Goal: Information Seeking & Learning: Learn about a topic

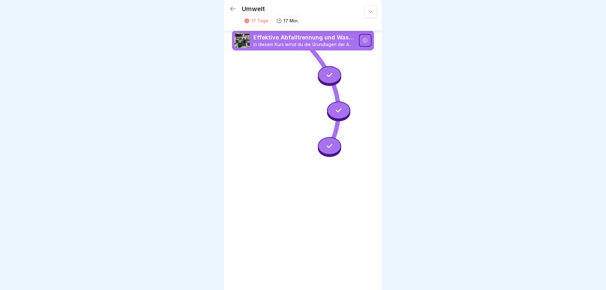
click at [231, 10] on icon at bounding box center [233, 9] width 6 height 4
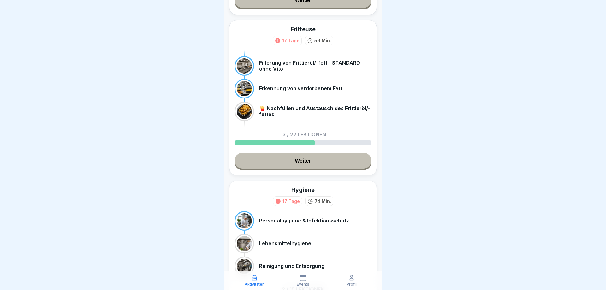
scroll to position [152, 0]
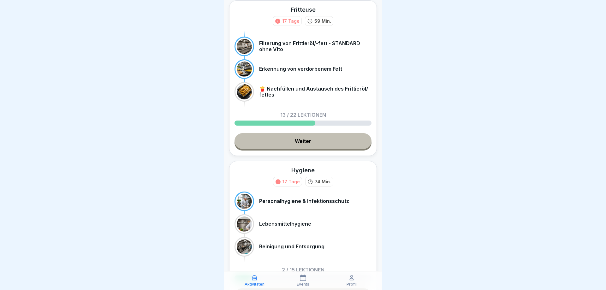
click at [310, 142] on link "Weiter" at bounding box center [303, 141] width 137 height 16
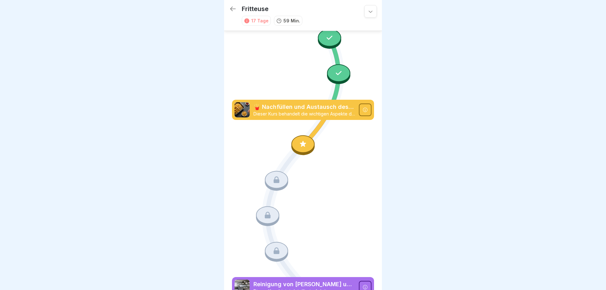
scroll to position [606, 0]
click at [303, 148] on icon at bounding box center [303, 144] width 8 height 8
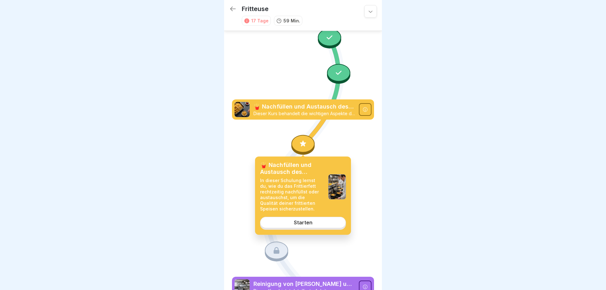
click at [297, 223] on div "Starten" at bounding box center [303, 223] width 19 height 6
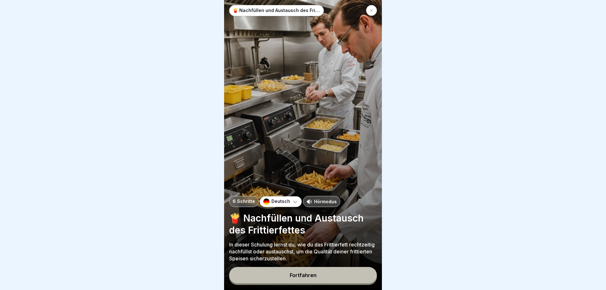
click at [320, 201] on p "Hörmodus" at bounding box center [325, 201] width 23 height 7
click at [317, 272] on button "Fortfahren" at bounding box center [303, 275] width 148 height 16
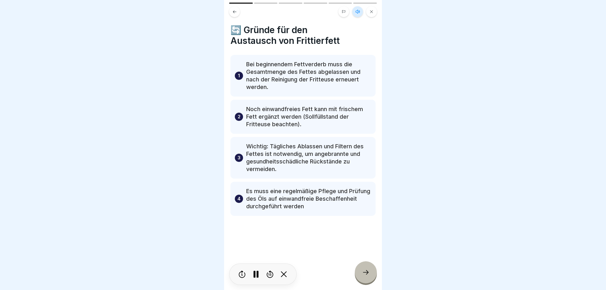
click at [364, 271] on icon at bounding box center [366, 273] width 8 height 8
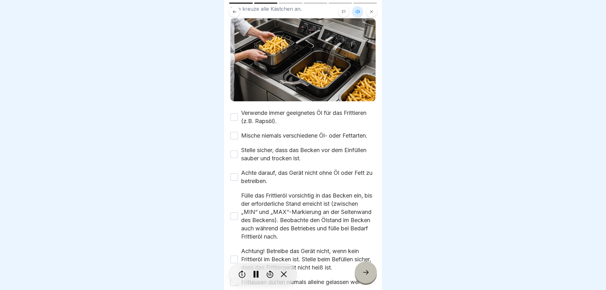
scroll to position [90, 0]
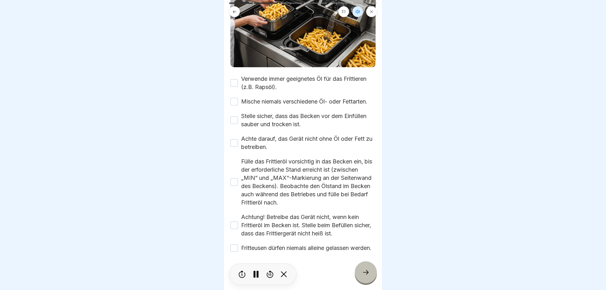
click at [235, 79] on button "Verwende immer geeignetes Öl für das Frittieren (z.B. Rapsöl)." at bounding box center [235, 83] width 8 height 8
click at [235, 98] on button "Mische niemals verschiedene Öl- oder Fettarten." at bounding box center [235, 102] width 8 height 8
click at [232, 117] on button "Stelle sicher, dass das Becken vor dem Einfüllen sauber und trocken ist." at bounding box center [235, 121] width 8 height 8
click at [233, 139] on button "Achte darauf, das Gerät nicht ohne Öl oder Fett zu betreiben." at bounding box center [235, 143] width 8 height 8
click at [233, 178] on button "Fülle das Frittieröl vorsichtig in das Becken ein, bis der erforderliche Stand …" at bounding box center [235, 182] width 8 height 8
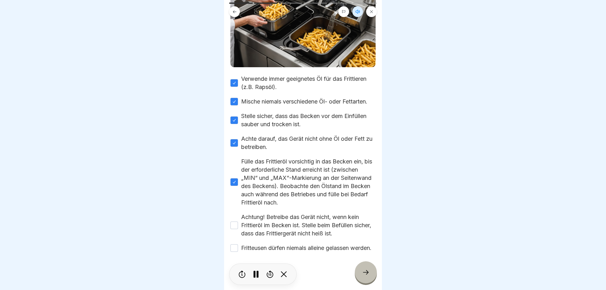
click at [234, 222] on button "Achtung! Betreibe das Gerät nicht, wenn kein Frittieröl im Becken ist. Stelle b…" at bounding box center [235, 226] width 8 height 8
click at [234, 245] on button "Fritteusen dürfen niemals alleine gelassen werden." at bounding box center [235, 248] width 8 height 8
click at [366, 273] on icon at bounding box center [366, 273] width 8 height 8
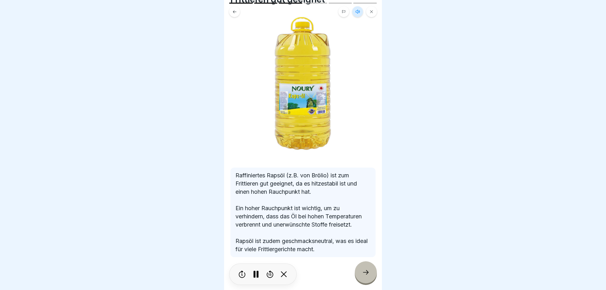
scroll to position [46, 0]
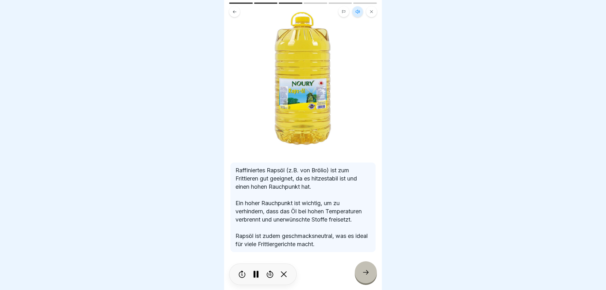
click at [368, 270] on icon at bounding box center [366, 273] width 8 height 8
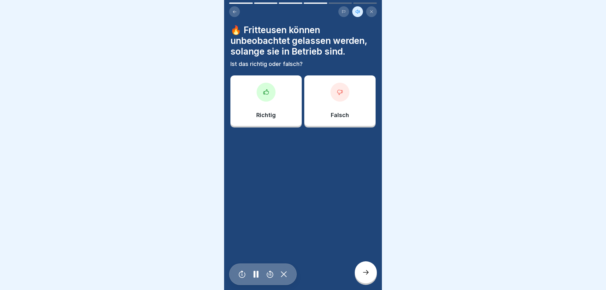
click at [349, 115] on div "Falsch" at bounding box center [339, 100] width 71 height 51
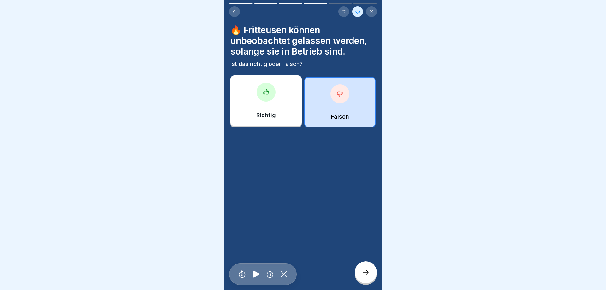
click at [367, 267] on div at bounding box center [366, 272] width 22 height 22
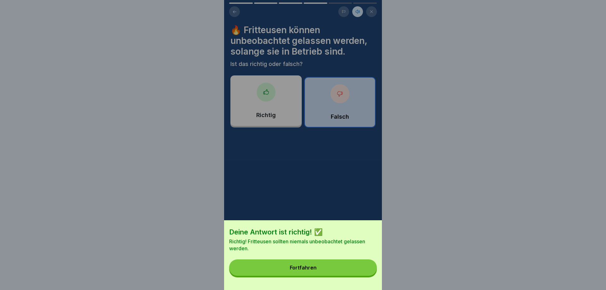
click at [367, 266] on button "Fortfahren" at bounding box center [303, 268] width 148 height 16
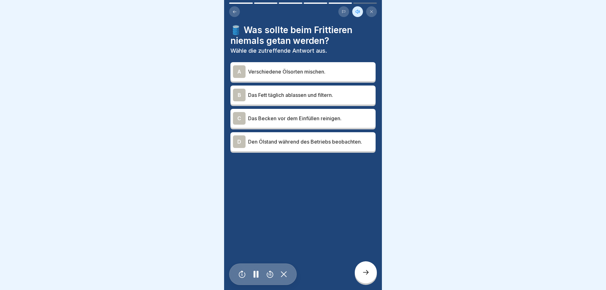
click at [347, 77] on div "A Verschiedene Ölsorten mischen." at bounding box center [303, 71] width 140 height 13
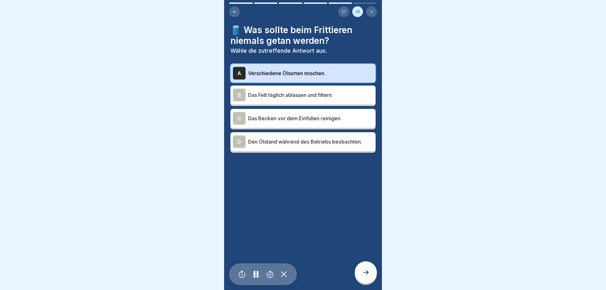
click at [363, 272] on icon at bounding box center [366, 273] width 8 height 8
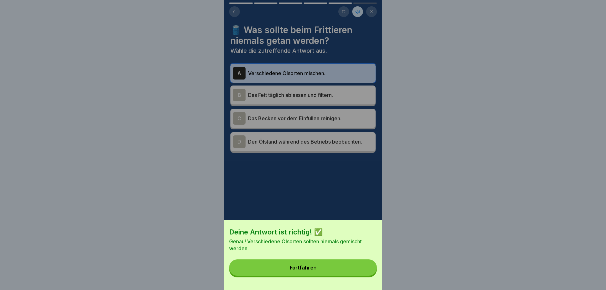
click at [364, 271] on button "Fortfahren" at bounding box center [303, 268] width 148 height 16
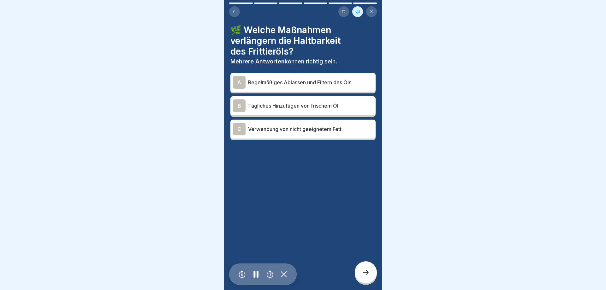
click at [344, 81] on p "Regelmäßiges Ablassen und Filtern des Öls." at bounding box center [310, 83] width 125 height 8
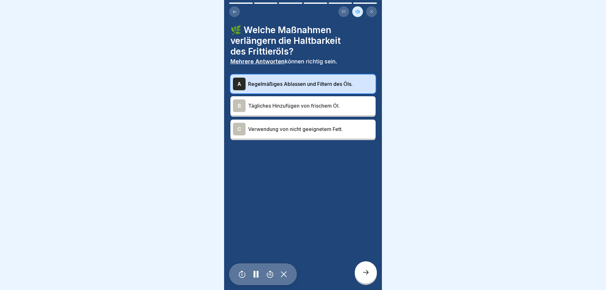
click at [365, 271] on icon at bounding box center [366, 273] width 8 height 8
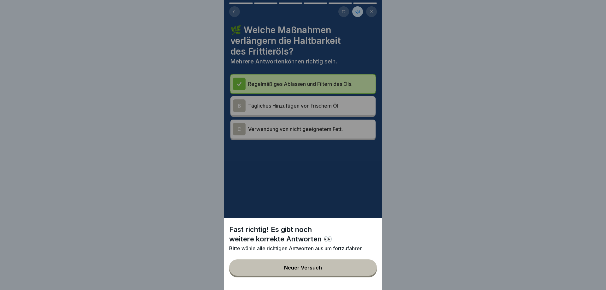
click at [302, 269] on div "Neuer Versuch" at bounding box center [303, 268] width 38 height 6
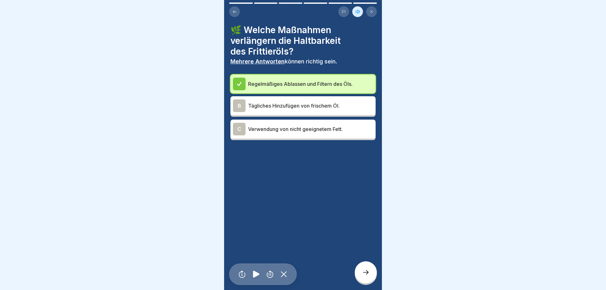
click at [285, 108] on p "Tägliches Hinzufügen von frischem Öl." at bounding box center [310, 106] width 125 height 8
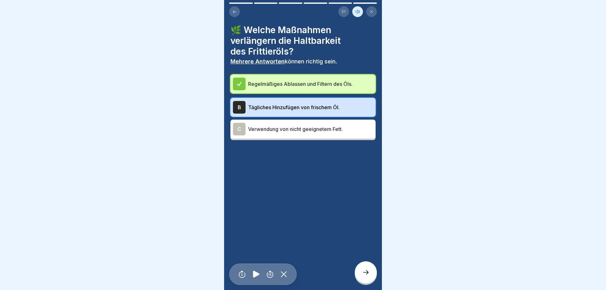
click at [359, 268] on div at bounding box center [366, 272] width 22 height 22
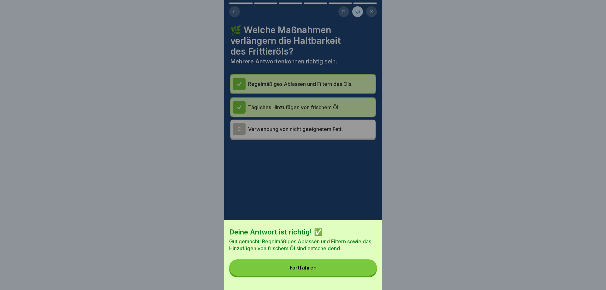
click at [359, 267] on button "Fortfahren" at bounding box center [303, 268] width 148 height 16
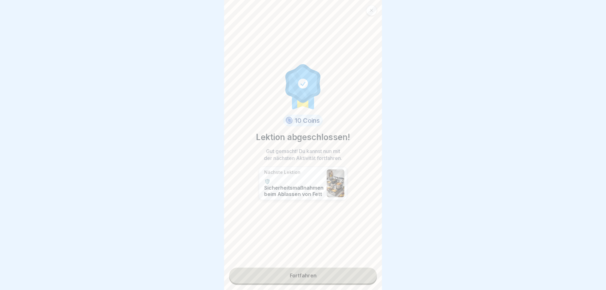
click at [325, 279] on link "Fortfahren" at bounding box center [303, 276] width 148 height 16
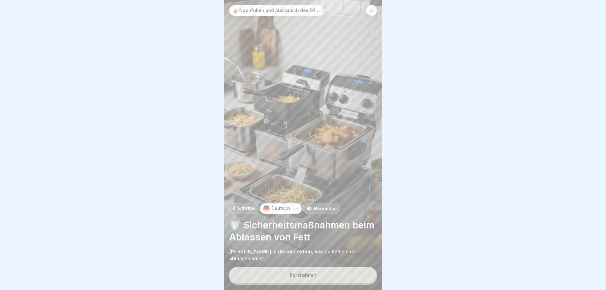
click at [316, 212] on p "Hörmodus" at bounding box center [325, 208] width 23 height 7
click at [311, 272] on button "Fortfahren" at bounding box center [303, 275] width 148 height 16
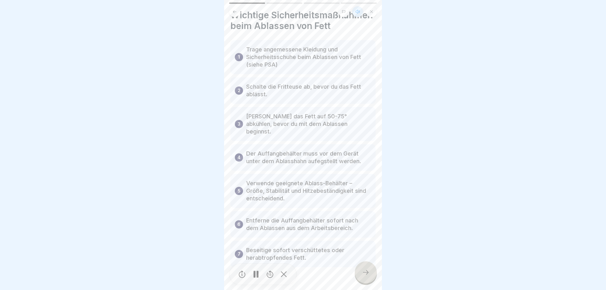
scroll to position [22, 0]
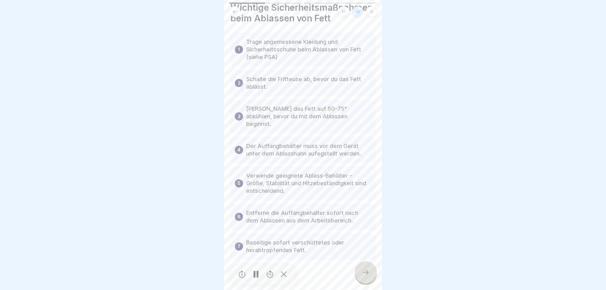
click at [361, 273] on div at bounding box center [366, 272] width 22 height 22
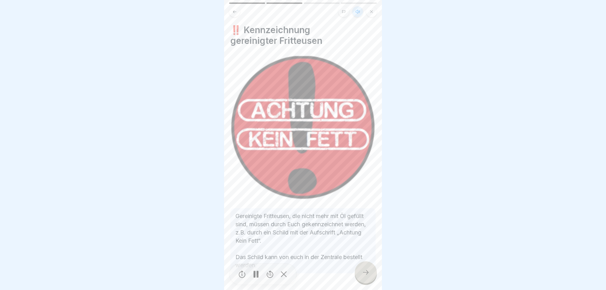
scroll to position [21, 0]
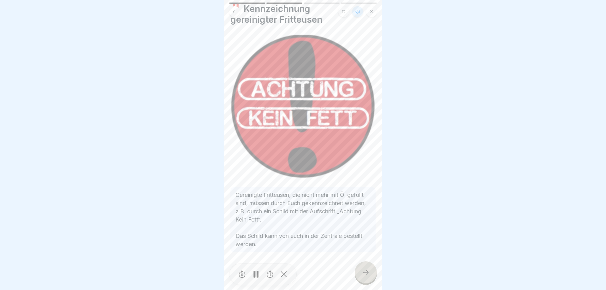
click at [360, 272] on div at bounding box center [366, 272] width 22 height 22
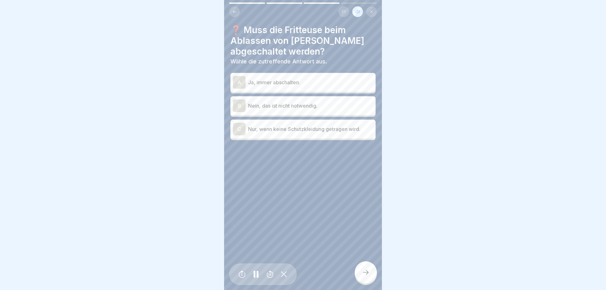
click at [316, 80] on p "Ja, immer abschalten." at bounding box center [310, 83] width 125 height 8
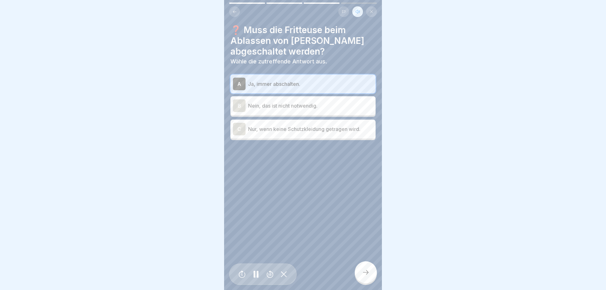
click at [364, 263] on div at bounding box center [366, 272] width 22 height 22
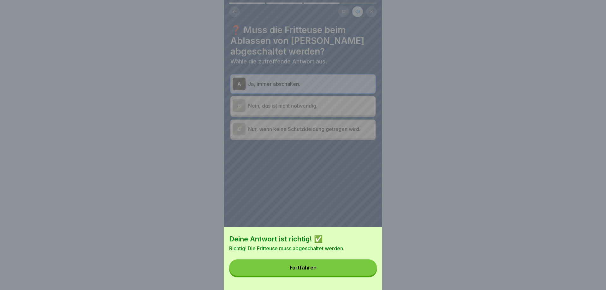
click at [357, 264] on button "Fortfahren" at bounding box center [303, 268] width 148 height 16
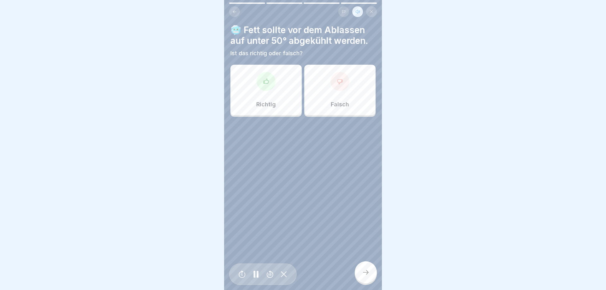
click at [258, 105] on p "Richtig" at bounding box center [266, 104] width 20 height 7
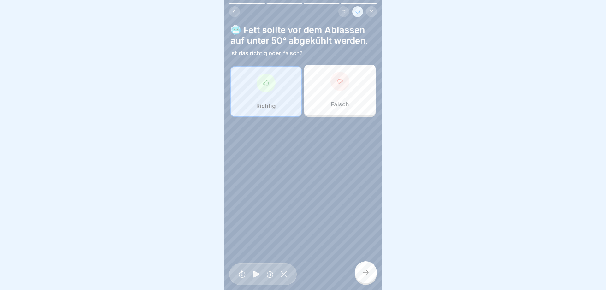
click at [362, 270] on icon at bounding box center [366, 273] width 8 height 8
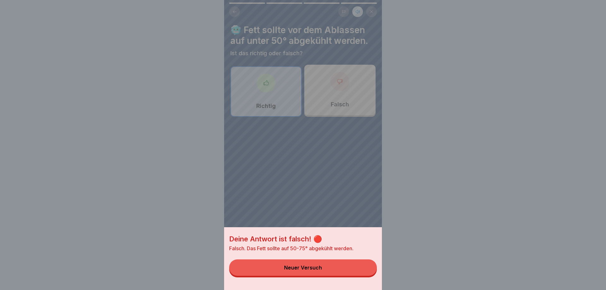
click at [314, 266] on div "Neuer Versuch" at bounding box center [303, 268] width 38 height 6
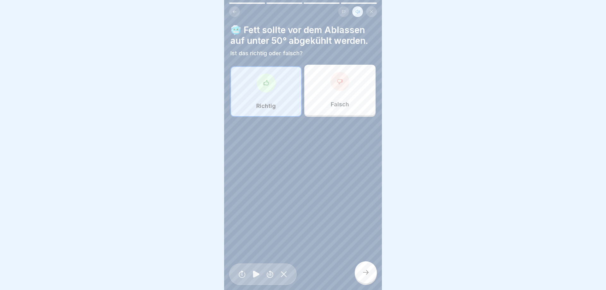
click at [337, 108] on p "Falsch" at bounding box center [340, 104] width 18 height 7
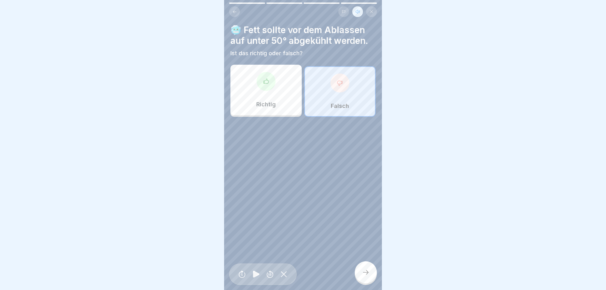
click at [364, 270] on icon at bounding box center [366, 273] width 8 height 8
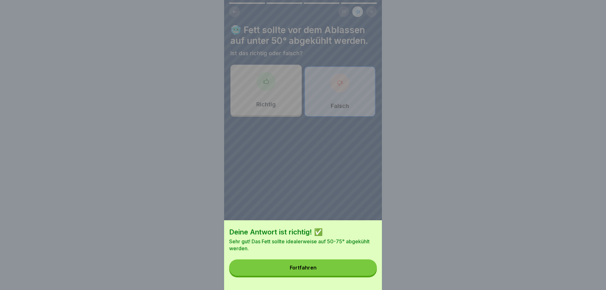
click at [365, 269] on button "Fortfahren" at bounding box center [303, 268] width 148 height 16
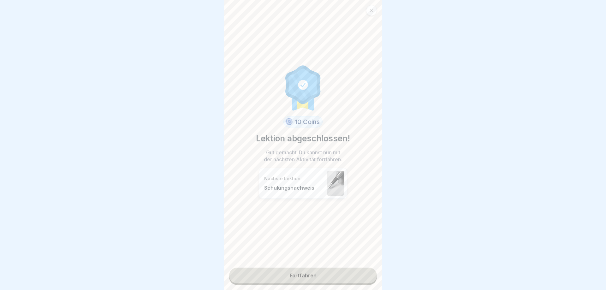
click at [321, 278] on link "Fortfahren" at bounding box center [303, 276] width 148 height 16
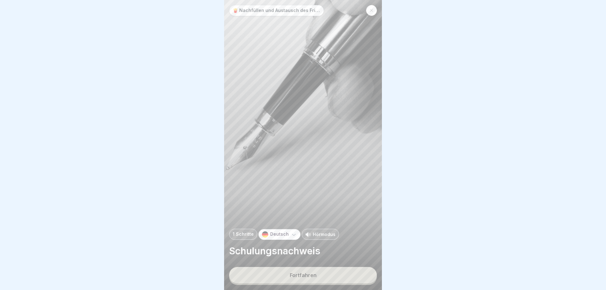
click at [320, 236] on p "Hörmodus" at bounding box center [324, 234] width 23 height 7
click at [315, 275] on div "Fortfahren" at bounding box center [303, 276] width 27 height 6
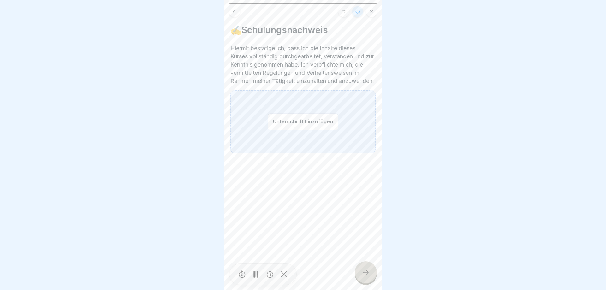
click at [297, 129] on button "Unterschrift hinzufügen" at bounding box center [303, 121] width 71 height 17
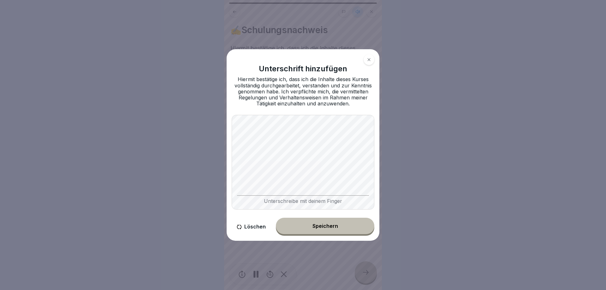
click at [320, 229] on div "Speichern" at bounding box center [326, 226] width 26 height 6
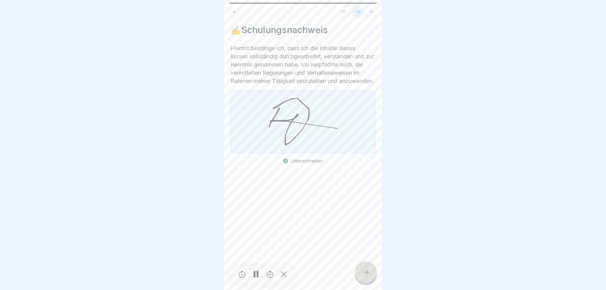
click at [366, 275] on icon at bounding box center [366, 273] width 8 height 8
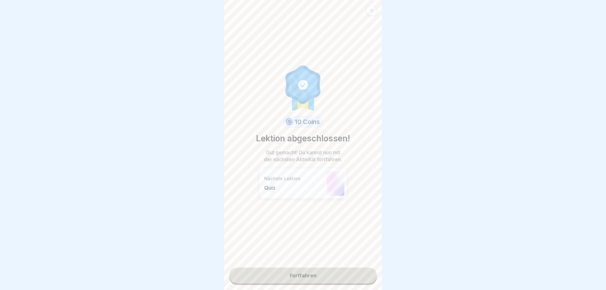
click at [328, 279] on link "Fortfahren" at bounding box center [303, 276] width 148 height 16
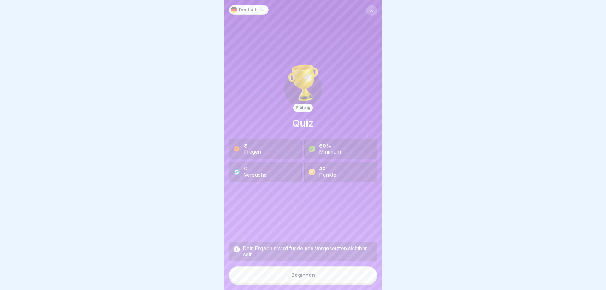
click at [308, 278] on div "Beginnen" at bounding box center [303, 275] width 24 height 6
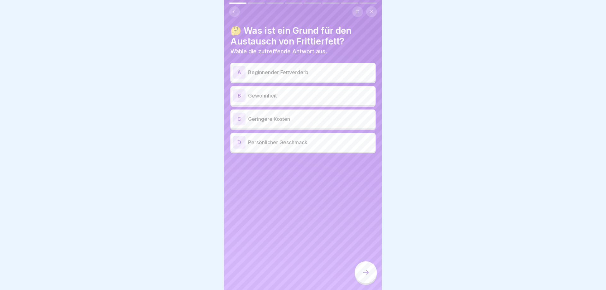
click at [318, 72] on p "Beginnender Fettverderb" at bounding box center [310, 73] width 125 height 8
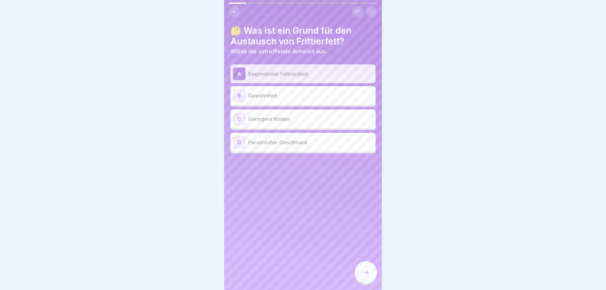
click at [363, 273] on icon at bounding box center [366, 273] width 8 height 8
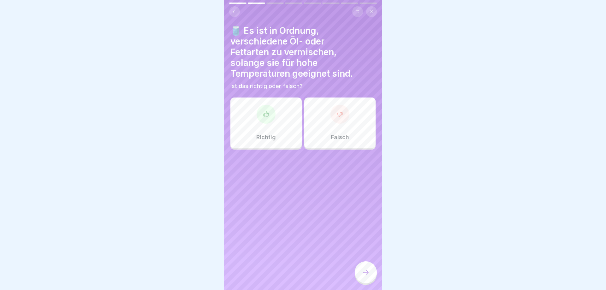
click at [340, 136] on p "Falsch" at bounding box center [340, 137] width 18 height 7
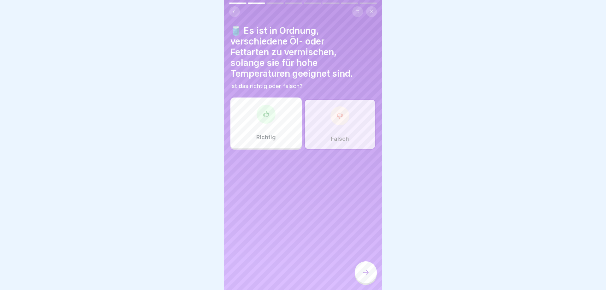
click at [363, 270] on icon at bounding box center [366, 273] width 8 height 8
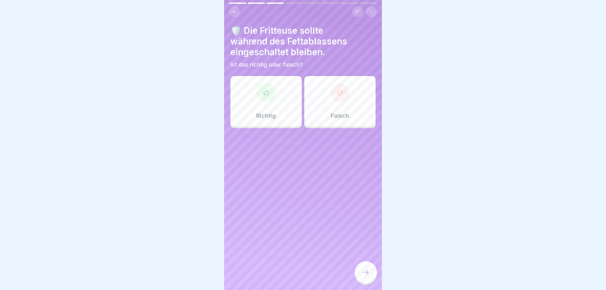
click at [349, 117] on p "Falsch" at bounding box center [340, 115] width 18 height 7
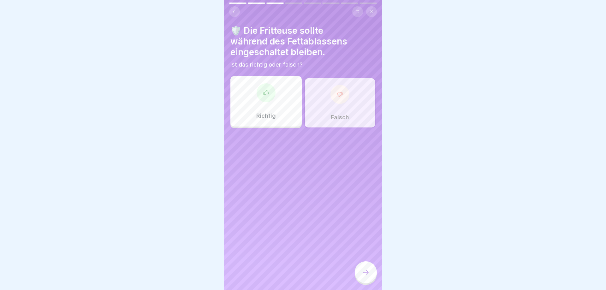
click at [361, 273] on div at bounding box center [366, 272] width 22 height 22
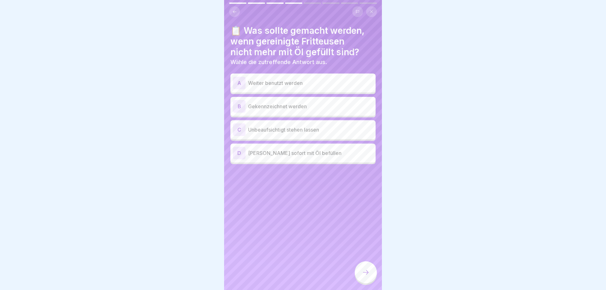
click at [311, 106] on p "Gekennzeichnet werden" at bounding box center [310, 107] width 125 height 8
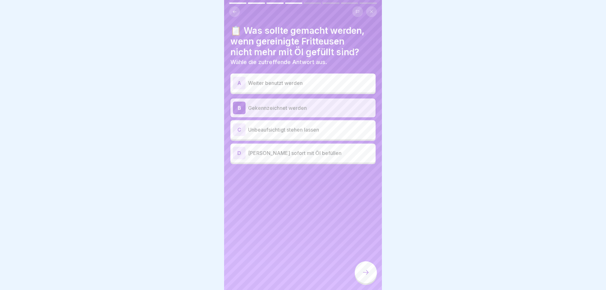
click at [366, 272] on icon at bounding box center [366, 273] width 8 height 8
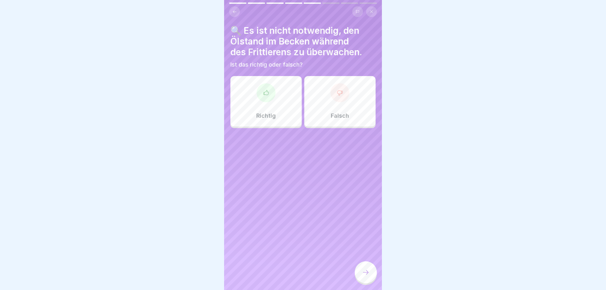
click at [344, 111] on div "Falsch" at bounding box center [339, 101] width 71 height 51
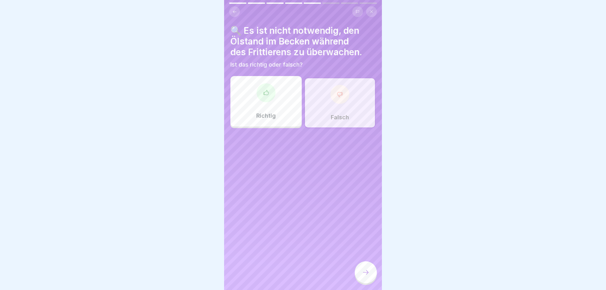
click at [362, 272] on icon at bounding box center [366, 273] width 8 height 8
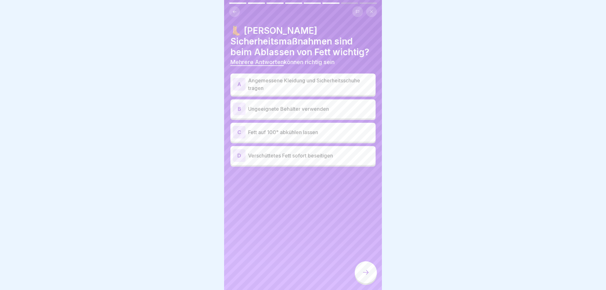
click at [322, 84] on p "Angemessene Kleidung und Sicherheitsschuhe tragen" at bounding box center [310, 84] width 125 height 15
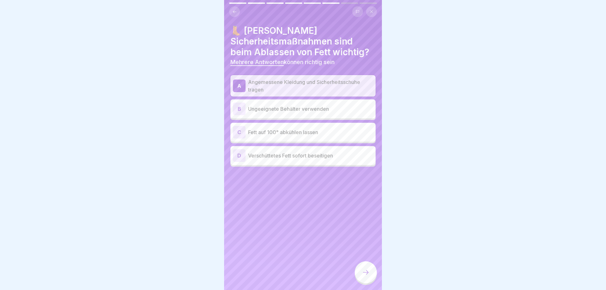
click at [322, 157] on p "Verschüttetes Fett sofort beseitigen" at bounding box center [310, 156] width 125 height 8
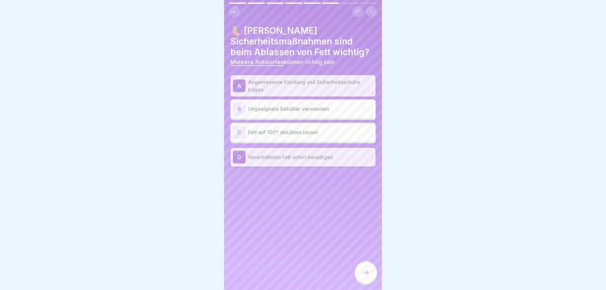
click at [368, 275] on icon at bounding box center [366, 273] width 8 height 8
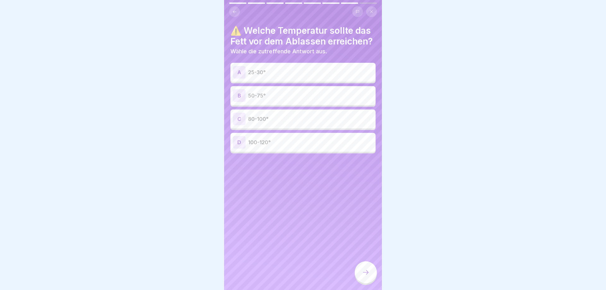
click at [281, 94] on p "50-75°" at bounding box center [310, 96] width 125 height 8
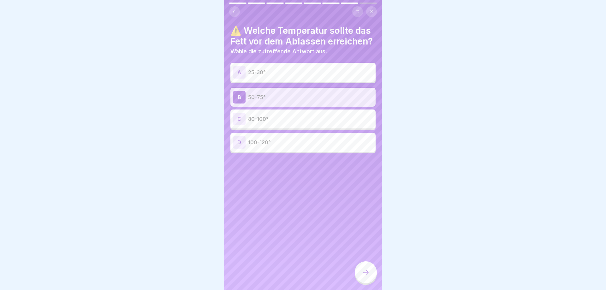
click at [369, 270] on icon at bounding box center [366, 273] width 8 height 8
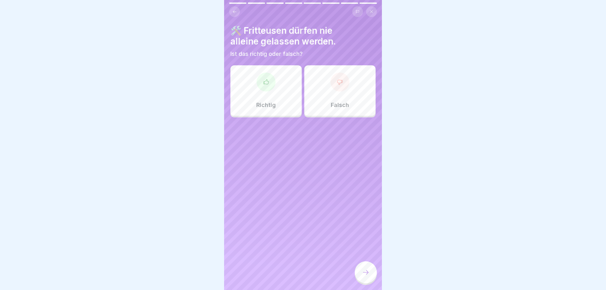
click at [263, 97] on div "Richtig" at bounding box center [266, 90] width 71 height 51
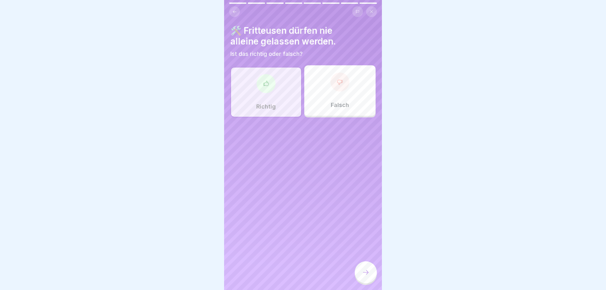
click at [365, 272] on icon at bounding box center [366, 273] width 8 height 8
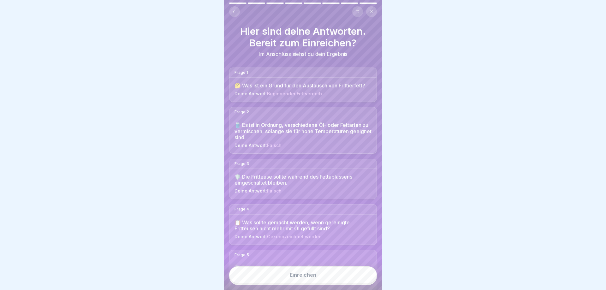
click at [310, 275] on div "Einreichen" at bounding box center [303, 275] width 27 height 6
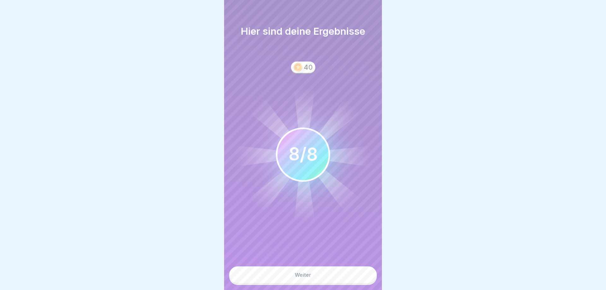
click at [309, 274] on div "Weiter" at bounding box center [303, 275] width 16 height 6
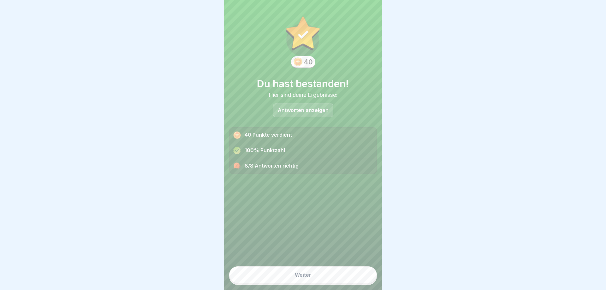
click at [309, 273] on div "Weiter" at bounding box center [303, 275] width 16 height 6
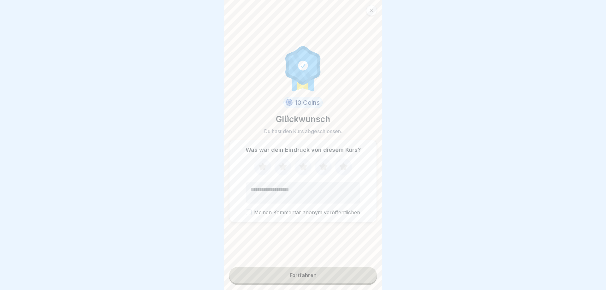
click at [309, 273] on div "Fortfahren" at bounding box center [303, 276] width 27 height 6
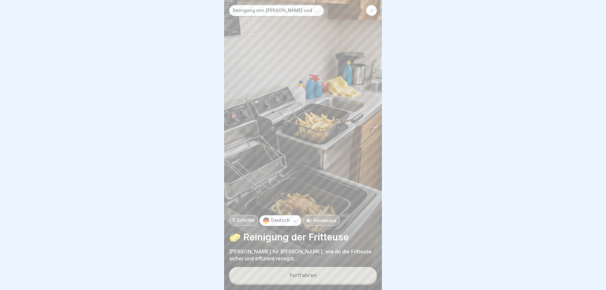
click at [323, 221] on p "Hörmodus" at bounding box center [325, 220] width 23 height 7
click at [320, 276] on button "Fortfahren" at bounding box center [303, 275] width 148 height 16
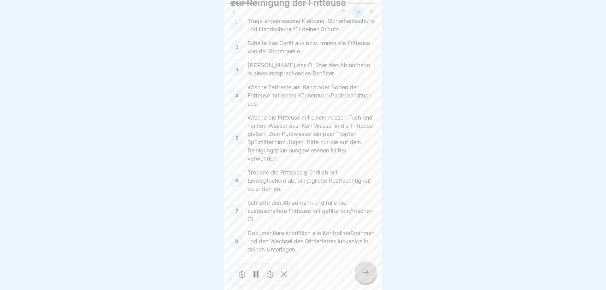
scroll to position [48, 0]
click at [360, 271] on div at bounding box center [366, 272] width 22 height 22
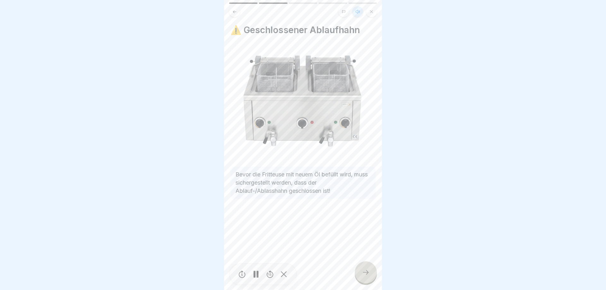
click at [360, 271] on div at bounding box center [366, 272] width 22 height 22
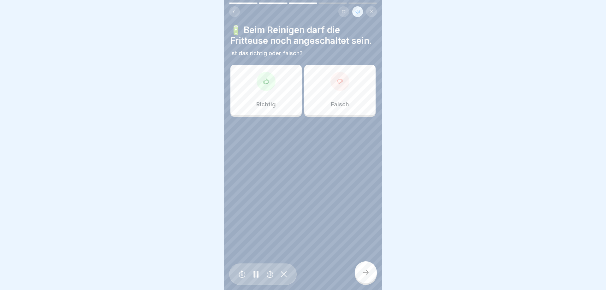
click at [351, 108] on div "Falsch" at bounding box center [339, 90] width 71 height 51
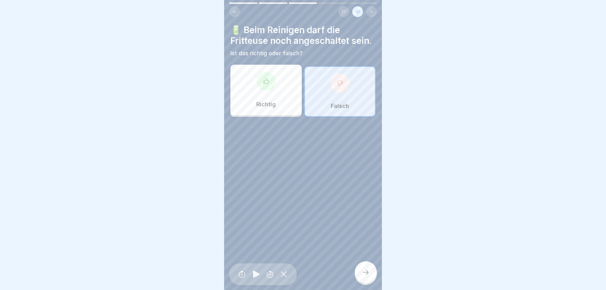
click at [367, 274] on icon at bounding box center [366, 273] width 8 height 8
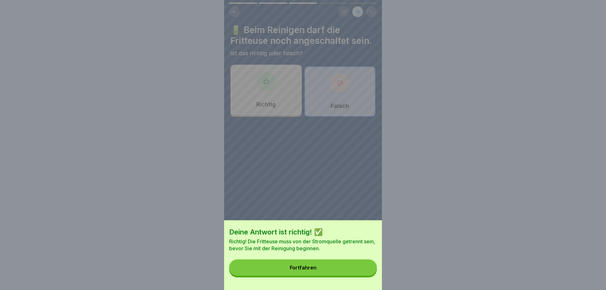
click at [339, 269] on button "Fortfahren" at bounding box center [303, 268] width 148 height 16
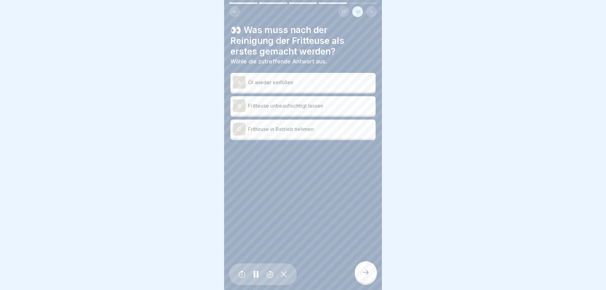
click at [337, 82] on p "Öl wieder einfüllen" at bounding box center [310, 83] width 125 height 8
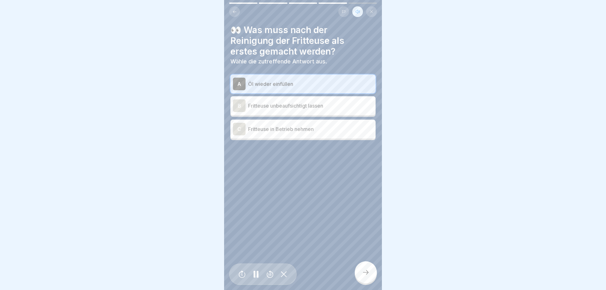
click at [364, 267] on div at bounding box center [366, 272] width 22 height 22
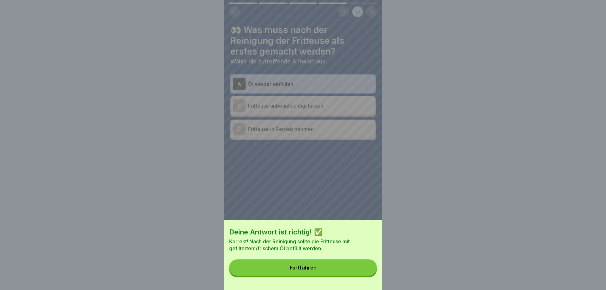
click at [363, 270] on button "Fortfahren" at bounding box center [303, 268] width 148 height 16
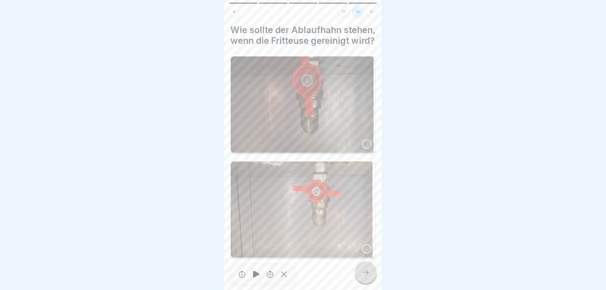
click at [364, 248] on div at bounding box center [366, 248] width 9 height 9
click at [364, 277] on div at bounding box center [366, 272] width 22 height 22
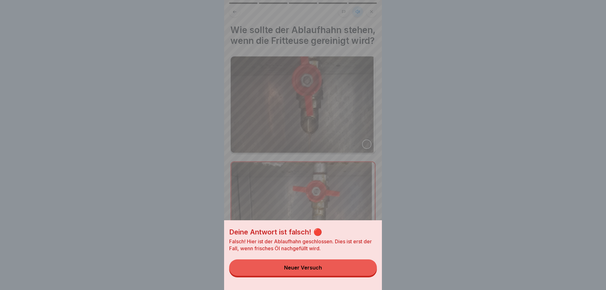
click at [310, 270] on div "Neuer Versuch" at bounding box center [303, 268] width 38 height 6
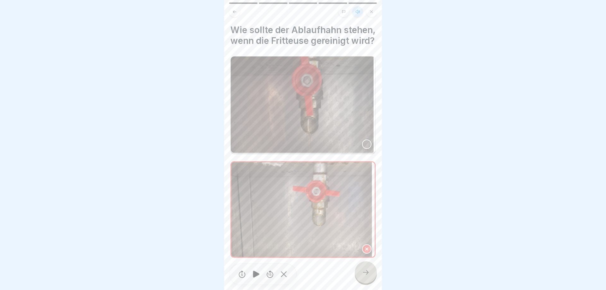
click at [368, 143] on div at bounding box center [366, 144] width 9 height 9
click at [368, 268] on div at bounding box center [366, 272] width 22 height 22
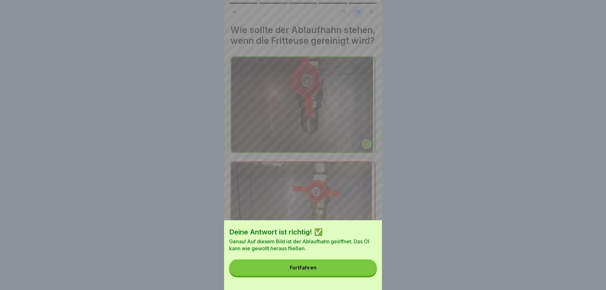
click at [354, 267] on button "Fortfahren" at bounding box center [303, 268] width 148 height 16
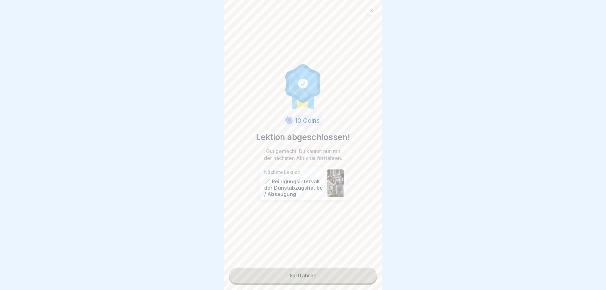
click at [316, 274] on link "Fortfahren" at bounding box center [303, 276] width 148 height 16
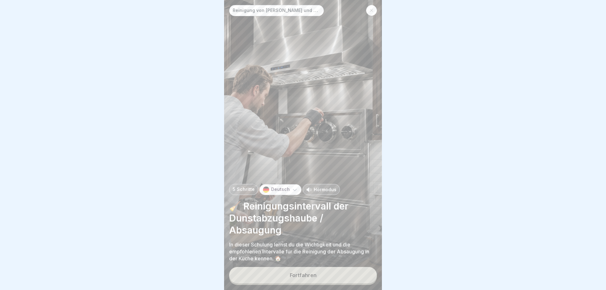
click at [323, 188] on p "Hörmodus" at bounding box center [325, 189] width 23 height 7
click at [331, 278] on button "Fortfahren" at bounding box center [303, 275] width 148 height 16
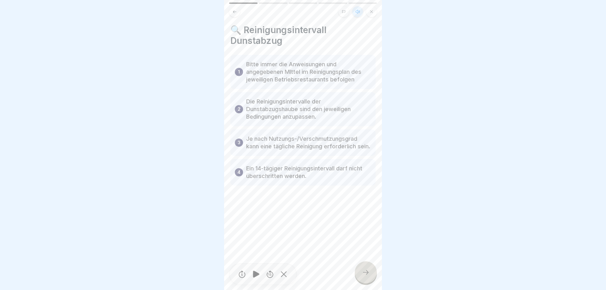
click at [366, 273] on icon at bounding box center [366, 273] width 8 height 8
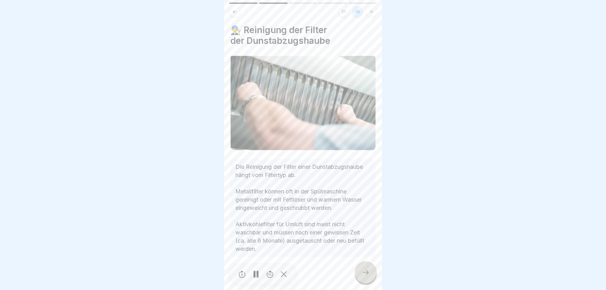
click at [363, 271] on icon at bounding box center [366, 273] width 8 height 8
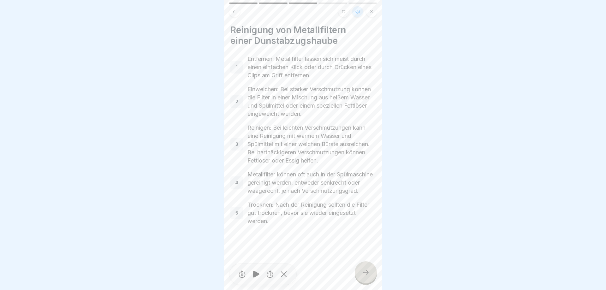
click at [366, 274] on icon at bounding box center [366, 273] width 8 height 8
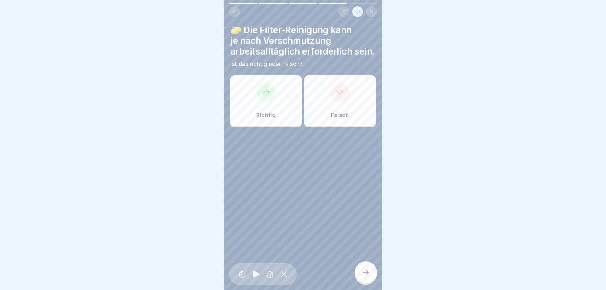
click at [346, 116] on p "Falsch" at bounding box center [340, 115] width 18 height 7
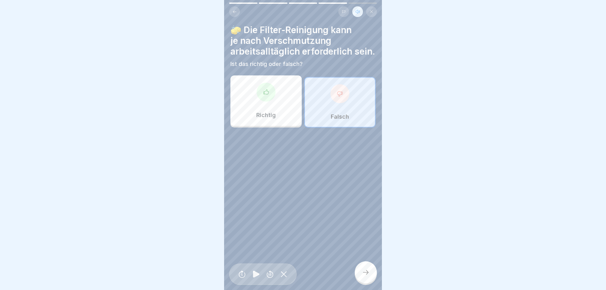
click at [364, 271] on icon at bounding box center [366, 273] width 8 height 8
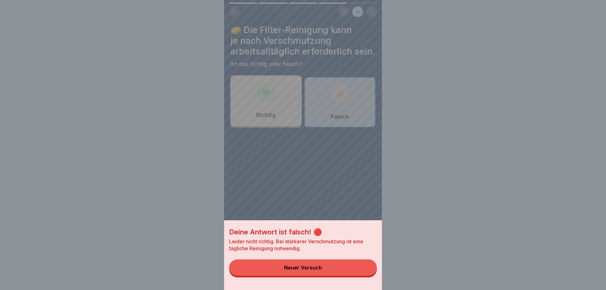
click at [364, 271] on button "Neuer Versuch" at bounding box center [303, 268] width 148 height 16
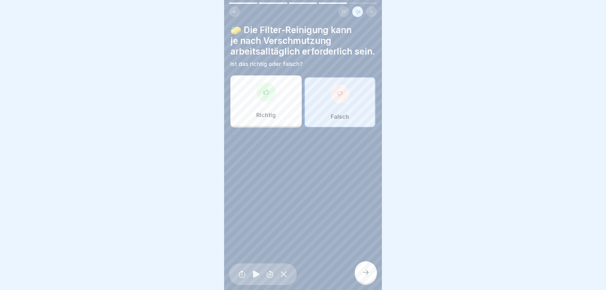
click at [273, 106] on div "Richtig" at bounding box center [266, 100] width 71 height 51
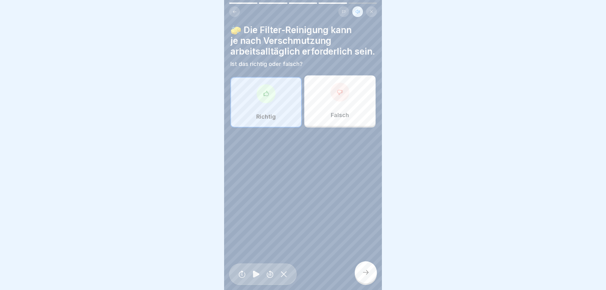
click at [365, 270] on icon at bounding box center [366, 273] width 8 height 8
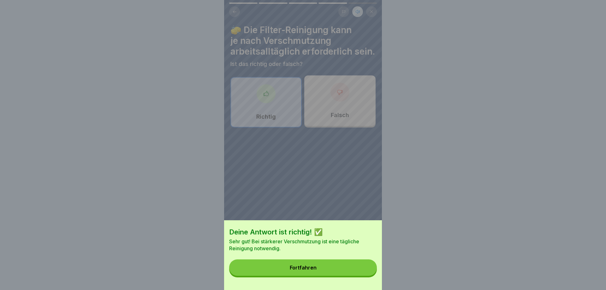
click at [331, 269] on button "Fortfahren" at bounding box center [303, 268] width 148 height 16
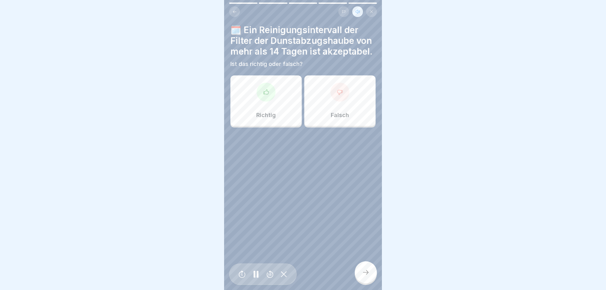
click at [338, 118] on p "Falsch" at bounding box center [340, 115] width 18 height 7
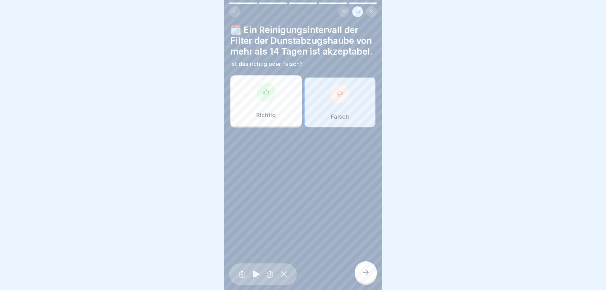
click at [367, 273] on icon at bounding box center [366, 273] width 8 height 8
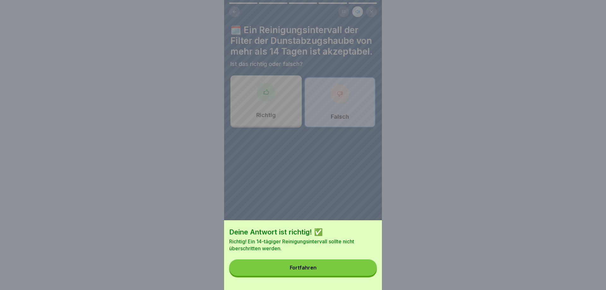
click at [367, 271] on button "Fortfahren" at bounding box center [303, 268] width 148 height 16
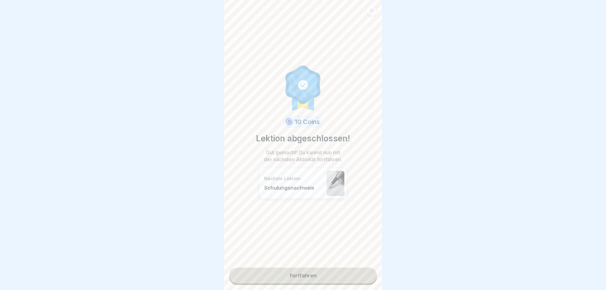
click at [323, 274] on link "Fortfahren" at bounding box center [303, 276] width 148 height 16
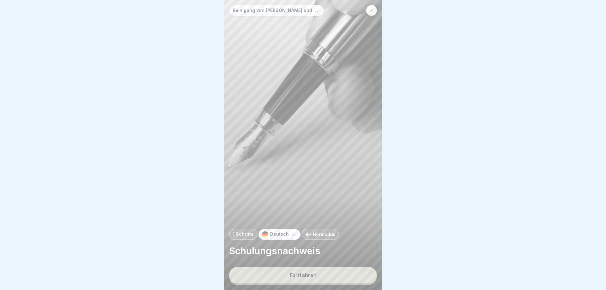
click at [324, 234] on p "Hörmodus" at bounding box center [324, 234] width 23 height 7
click at [324, 274] on button "Fortfahren" at bounding box center [303, 275] width 148 height 16
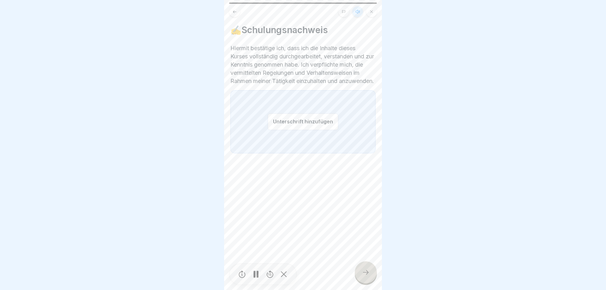
click at [294, 123] on button "Unterschrift hinzufügen" at bounding box center [303, 121] width 71 height 17
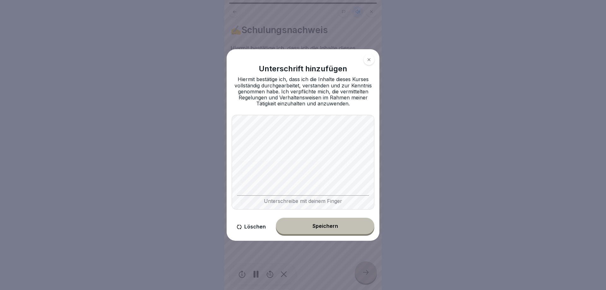
click at [329, 229] on div "Speichern" at bounding box center [326, 226] width 26 height 6
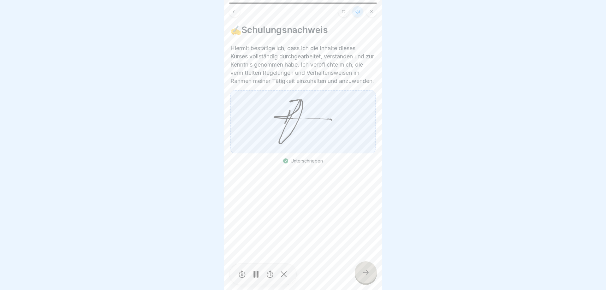
click at [368, 271] on icon at bounding box center [366, 273] width 8 height 8
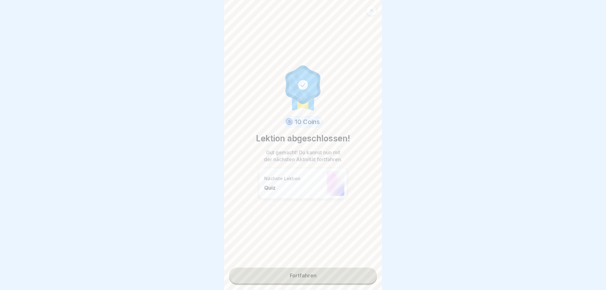
click at [341, 281] on link "Fortfahren" at bounding box center [303, 276] width 148 height 16
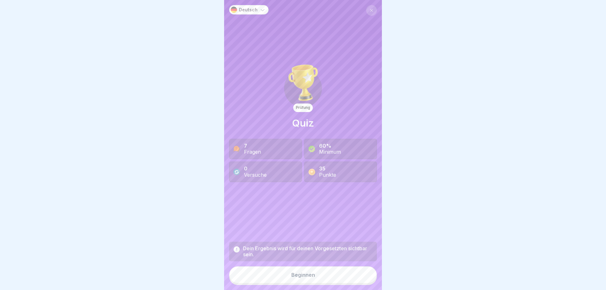
click at [318, 275] on button "Beginnen" at bounding box center [303, 275] width 148 height 17
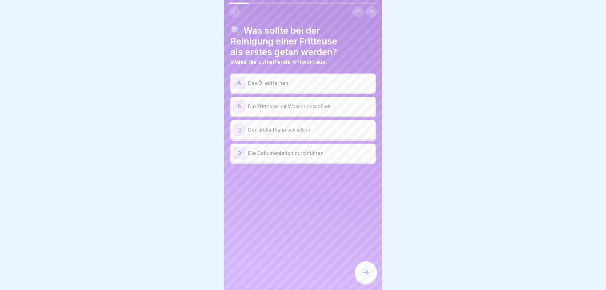
click at [287, 90] on div "A Das Öl entfernen" at bounding box center [303, 83] width 145 height 19
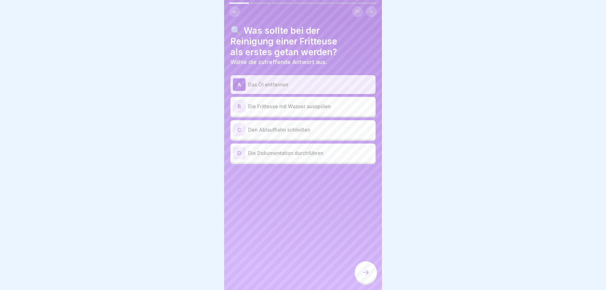
click at [367, 274] on icon at bounding box center [366, 273] width 8 height 8
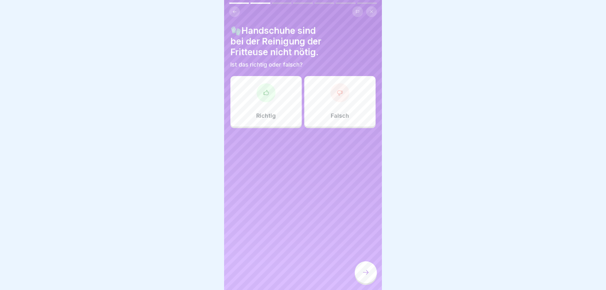
click at [332, 120] on div "Falsch" at bounding box center [339, 101] width 71 height 51
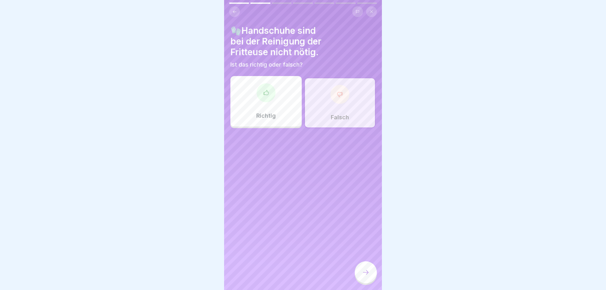
click at [363, 270] on icon at bounding box center [366, 273] width 8 height 8
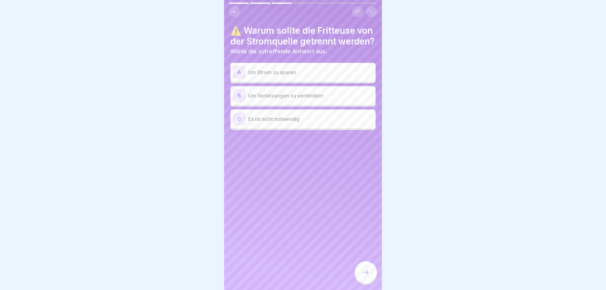
click at [285, 99] on p "Um Verletzungen zu verhindern" at bounding box center [310, 96] width 125 height 8
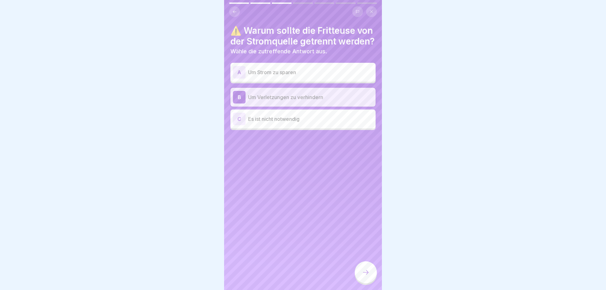
click at [364, 268] on div at bounding box center [366, 272] width 22 height 22
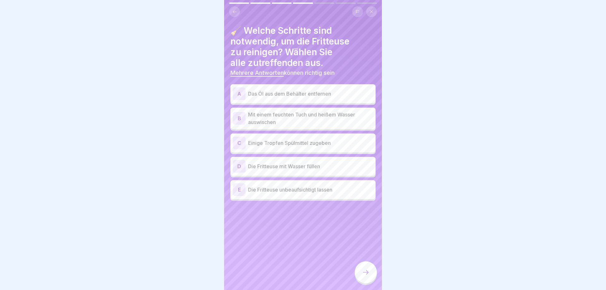
click at [289, 94] on p "Das Öl aus dem Behälter entfernen" at bounding box center [310, 94] width 125 height 8
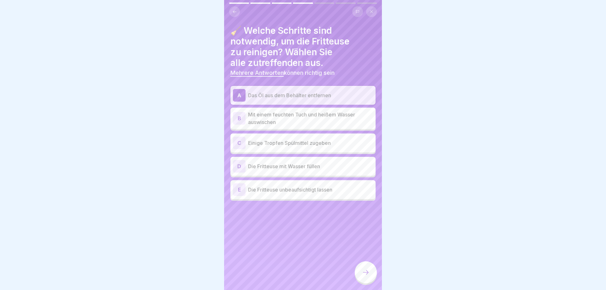
click at [287, 117] on p "Mit einem feuchten Tuch und heißem Wasser auswischen" at bounding box center [310, 118] width 125 height 15
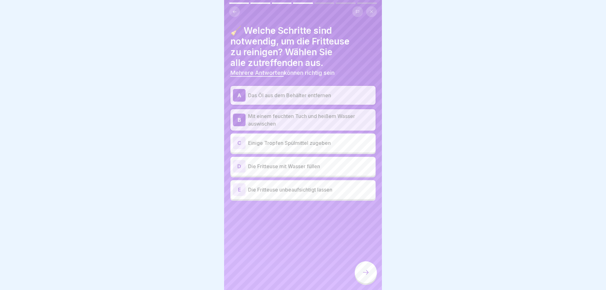
click at [283, 142] on p "Einige Tropfen Spülmittel zugeben" at bounding box center [310, 143] width 125 height 8
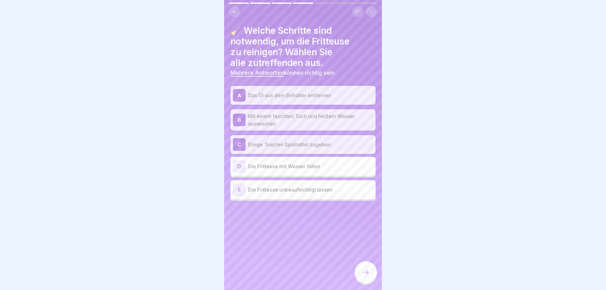
click at [361, 277] on div at bounding box center [366, 272] width 22 height 22
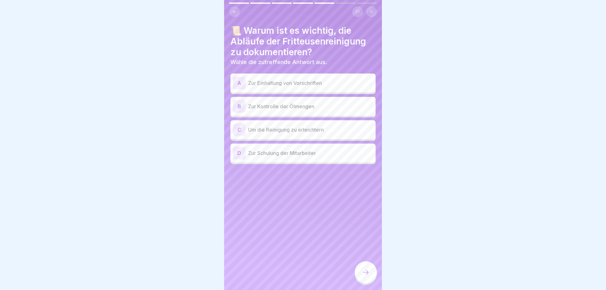
click at [293, 84] on p "Zur Einhaltung von Vorschriften" at bounding box center [310, 83] width 125 height 8
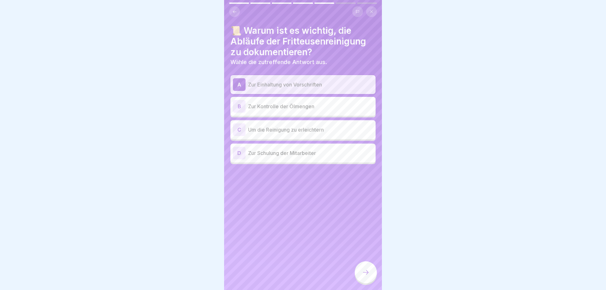
click at [365, 271] on icon at bounding box center [366, 273] width 8 height 8
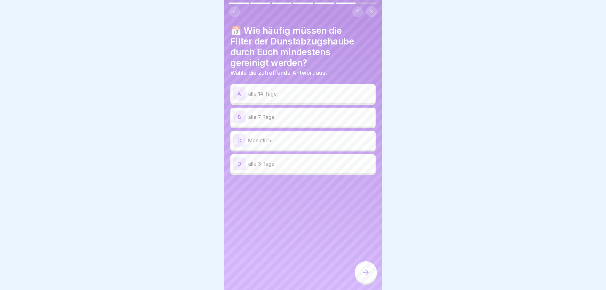
click at [299, 95] on p "alle 14 Tage" at bounding box center [310, 94] width 125 height 8
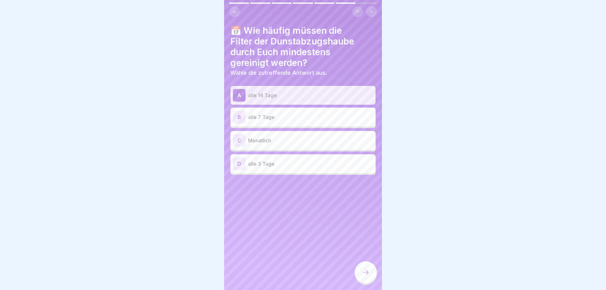
click at [364, 273] on icon at bounding box center [366, 273] width 8 height 8
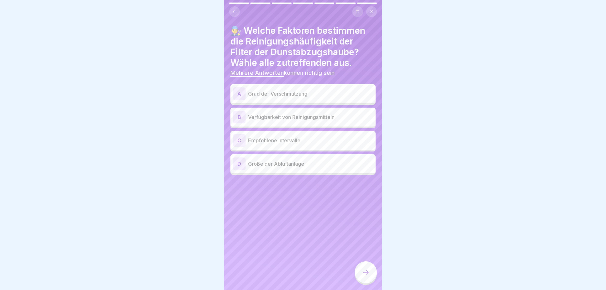
click at [289, 94] on p "Grad der Verschmutzung" at bounding box center [310, 94] width 125 height 8
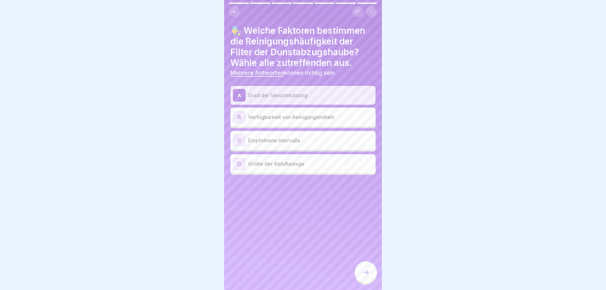
click at [300, 139] on p "Empfohlene Intervalle" at bounding box center [310, 141] width 125 height 8
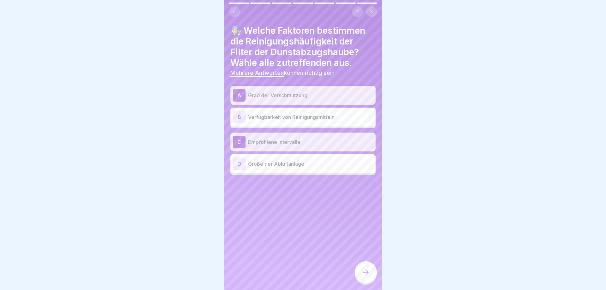
click at [363, 272] on icon at bounding box center [366, 273] width 8 height 8
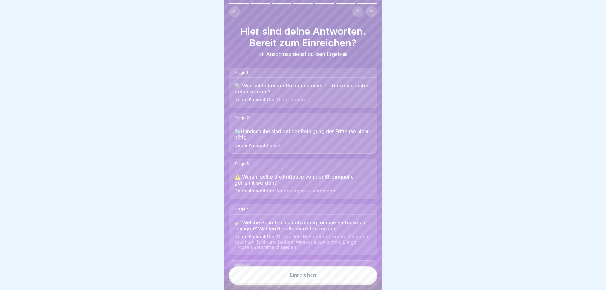
click at [305, 276] on div "Einreichen" at bounding box center [303, 275] width 27 height 6
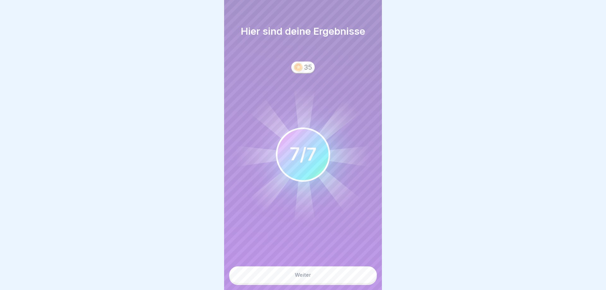
click at [305, 276] on div "Weiter" at bounding box center [303, 275] width 16 height 6
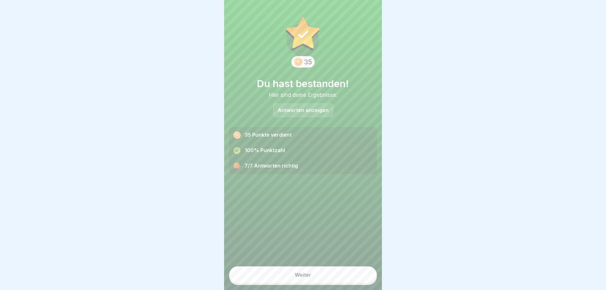
click at [305, 276] on div "Weiter" at bounding box center [303, 275] width 16 height 6
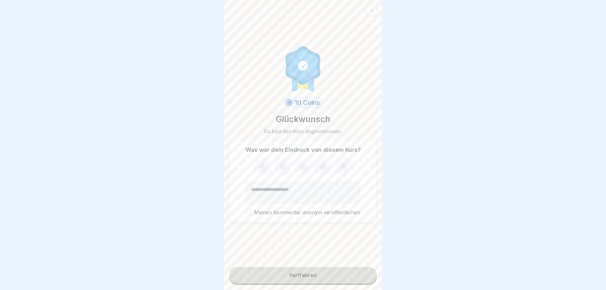
click at [305, 276] on div "Fortfahren" at bounding box center [303, 276] width 27 height 6
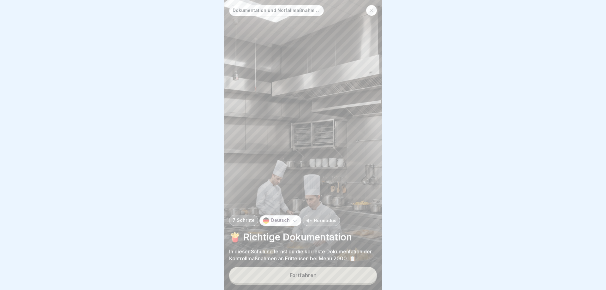
click at [324, 221] on p "Hörmodus" at bounding box center [325, 220] width 23 height 7
click at [311, 275] on div "Fortfahren" at bounding box center [303, 276] width 27 height 6
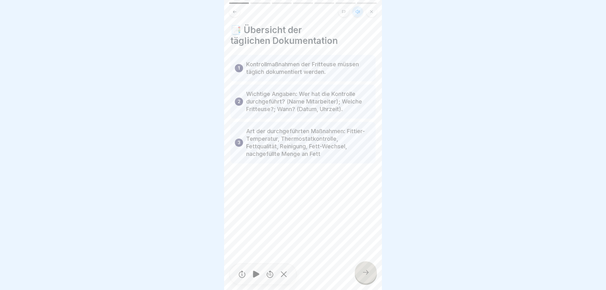
click at [367, 274] on icon at bounding box center [366, 272] width 6 height 4
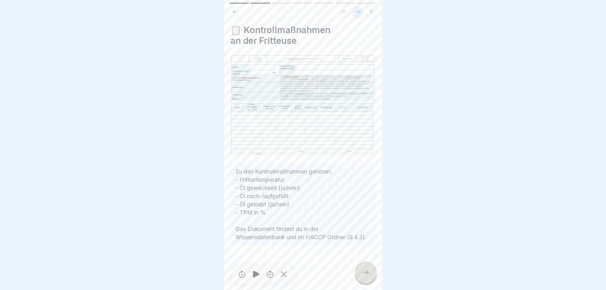
click at [363, 272] on icon at bounding box center [366, 273] width 8 height 8
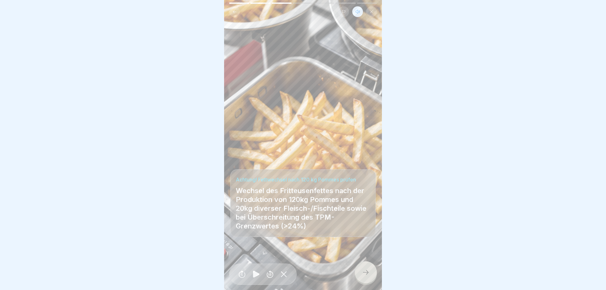
click at [363, 270] on icon at bounding box center [366, 273] width 8 height 8
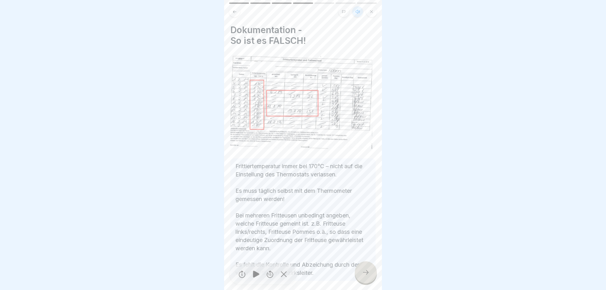
click at [305, 103] on img at bounding box center [303, 102] width 145 height 95
click at [359, 274] on div at bounding box center [366, 272] width 22 height 22
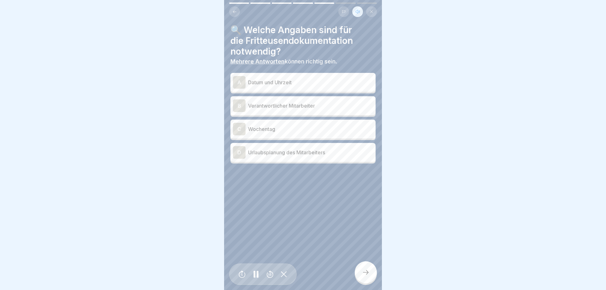
click at [274, 79] on p "Datum und Uhrzeit" at bounding box center [310, 83] width 125 height 8
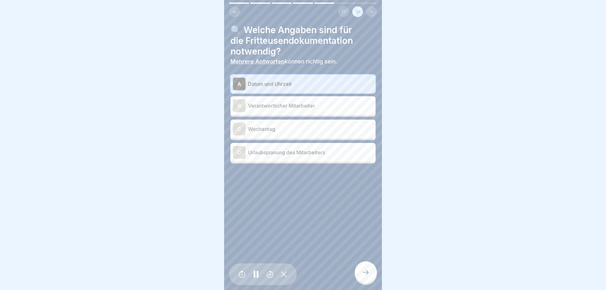
click at [273, 106] on p "Verantwortlicher Mitarbeiter" at bounding box center [310, 106] width 125 height 8
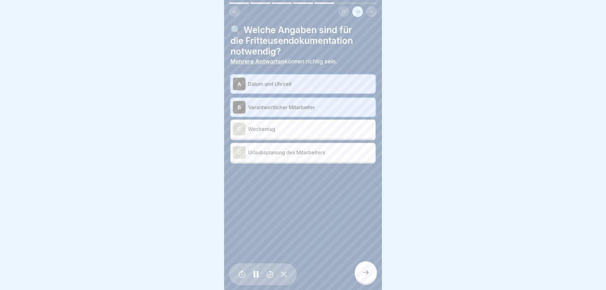
click at [364, 274] on icon at bounding box center [366, 273] width 8 height 8
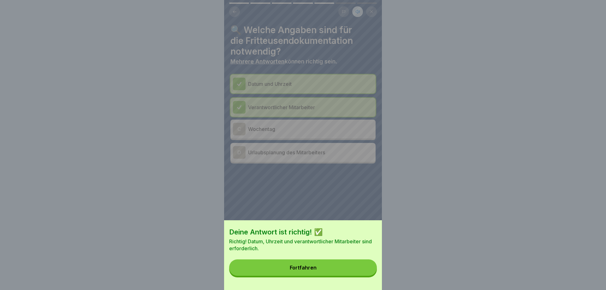
click at [364, 274] on button "Fortfahren" at bounding box center [303, 268] width 148 height 16
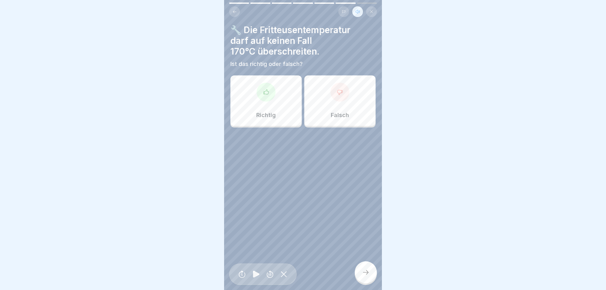
click at [262, 114] on p "Richtig" at bounding box center [266, 115] width 20 height 7
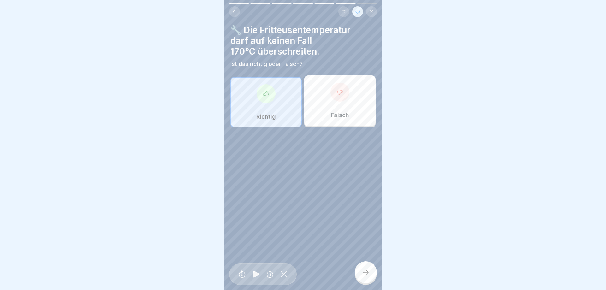
click at [359, 276] on div at bounding box center [366, 272] width 22 height 22
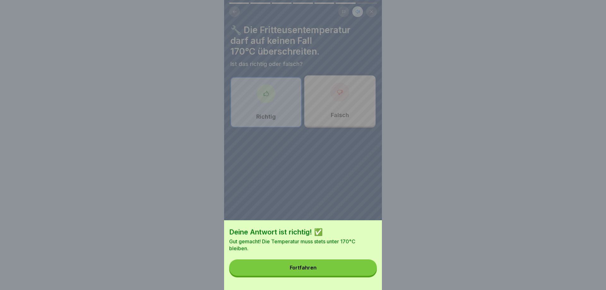
click at [361, 275] on button "Fortfahren" at bounding box center [303, 268] width 148 height 16
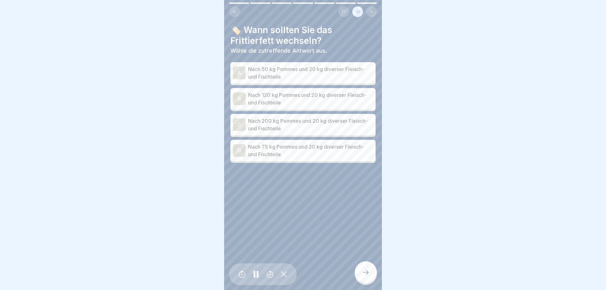
click at [293, 102] on p "Nach 120 kg Pommes und 20 kg diverser Fleisch- und Fischteile" at bounding box center [310, 98] width 125 height 15
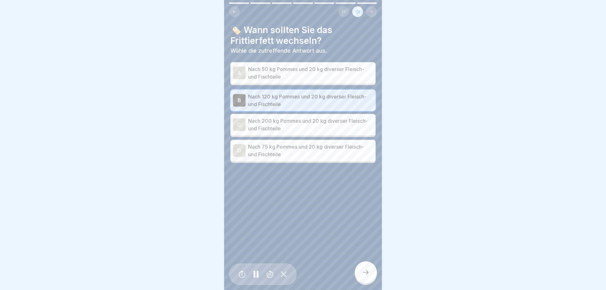
click at [370, 273] on div at bounding box center [366, 272] width 22 height 22
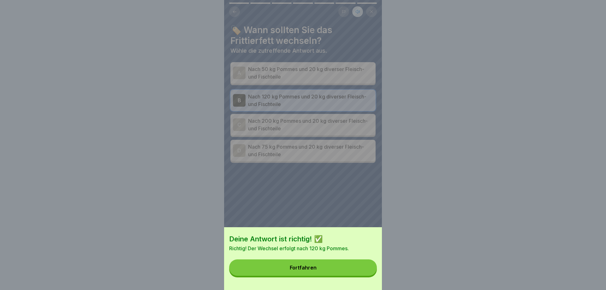
click at [359, 266] on button "Fortfahren" at bounding box center [303, 268] width 148 height 16
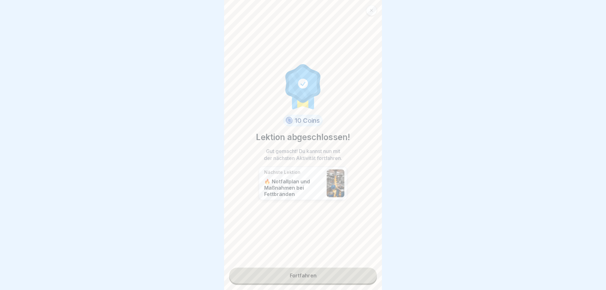
click at [326, 276] on link "Fortfahren" at bounding box center [303, 276] width 148 height 16
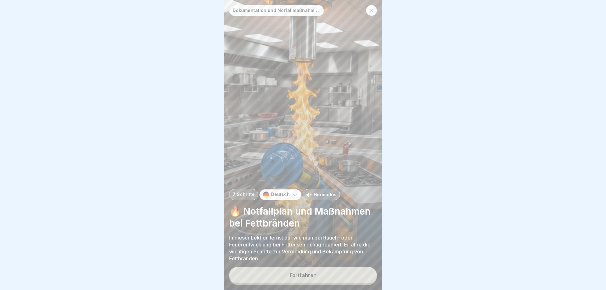
click at [320, 193] on p "Hörmodus" at bounding box center [325, 194] width 23 height 7
click at [322, 276] on button "Fortfahren" at bounding box center [303, 275] width 148 height 16
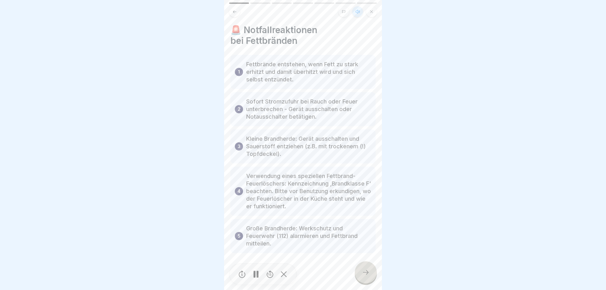
click at [258, 275] on rect at bounding box center [258, 274] width 2 height 7
click at [253, 276] on icon at bounding box center [256, 274] width 12 height 10
click at [363, 274] on icon at bounding box center [366, 273] width 8 height 8
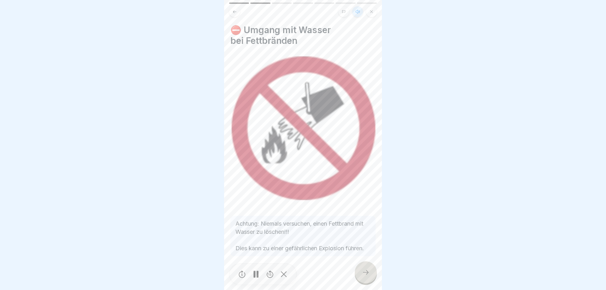
click at [363, 274] on icon at bounding box center [366, 273] width 8 height 8
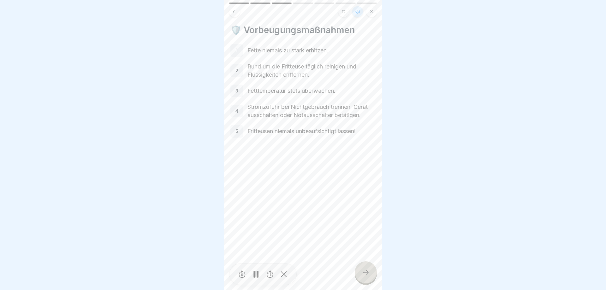
click at [363, 274] on icon at bounding box center [366, 273] width 8 height 8
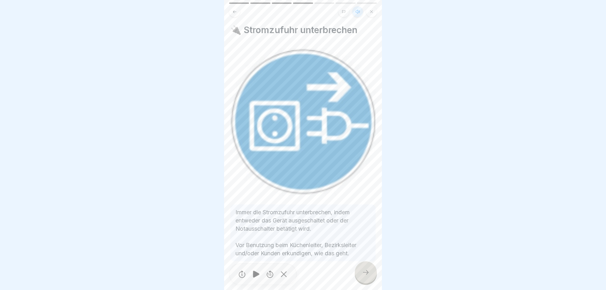
click at [363, 274] on icon at bounding box center [366, 273] width 8 height 8
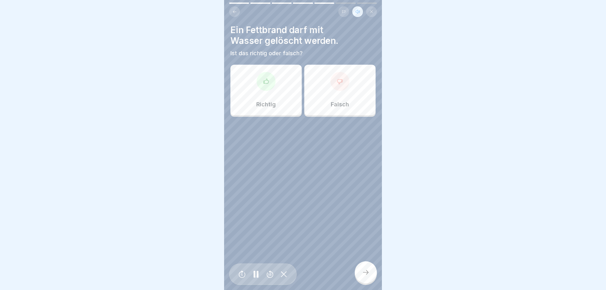
click at [357, 114] on div "Falsch" at bounding box center [339, 90] width 71 height 51
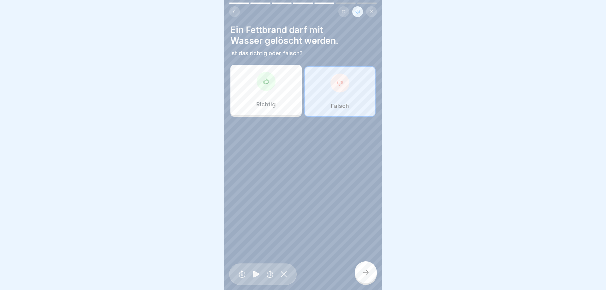
click at [363, 270] on icon at bounding box center [366, 273] width 8 height 8
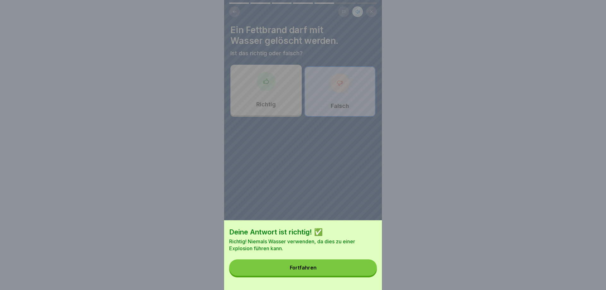
click at [363, 270] on button "Fortfahren" at bounding box center [303, 268] width 148 height 16
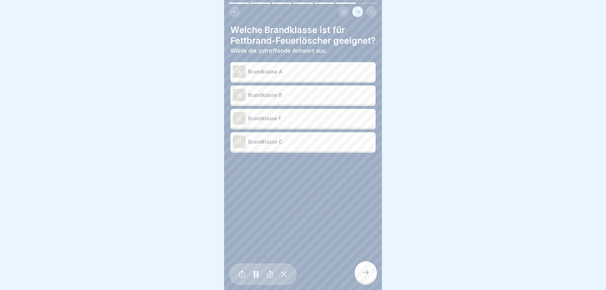
click at [341, 122] on p "Brandklasse F" at bounding box center [310, 119] width 125 height 8
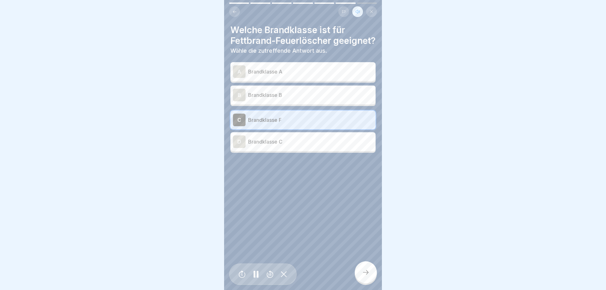
click at [363, 268] on div at bounding box center [366, 272] width 22 height 22
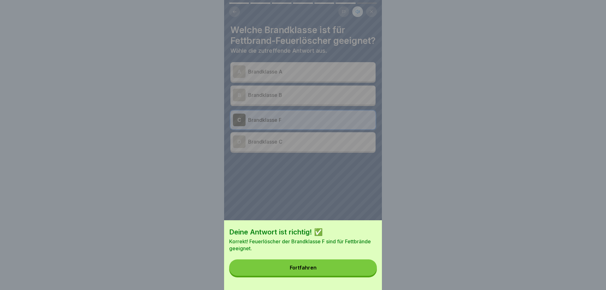
click at [363, 268] on button "Fortfahren" at bounding box center [303, 268] width 148 height 16
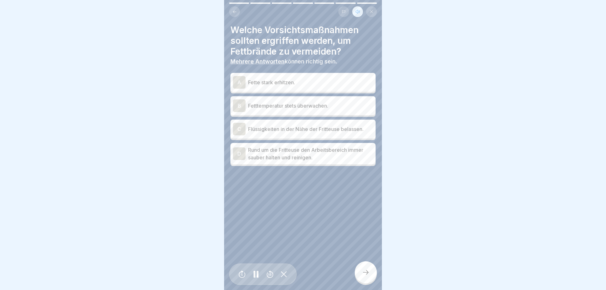
click at [305, 82] on p "Fette stark erhitzen." at bounding box center [310, 83] width 125 height 8
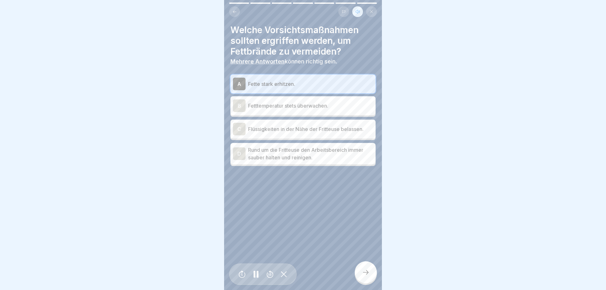
click at [305, 82] on p "Fette stark erhitzen." at bounding box center [310, 84] width 125 height 8
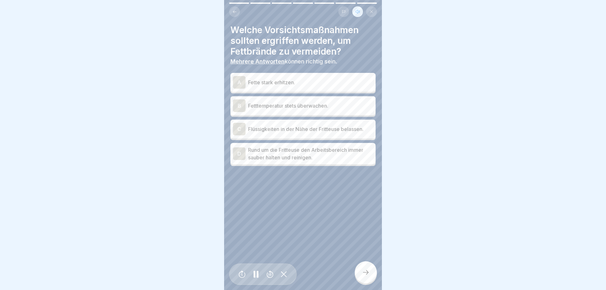
click at [304, 108] on p "Fetttemperatur stets überwachen." at bounding box center [310, 106] width 125 height 8
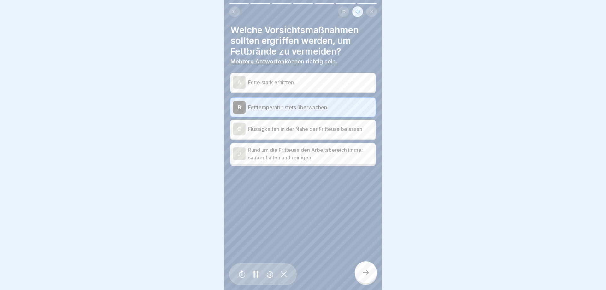
click at [303, 159] on p "Rund um die Fritteuse den Arbeitsbereich immer sauber halten und reinigen." at bounding box center [310, 153] width 125 height 15
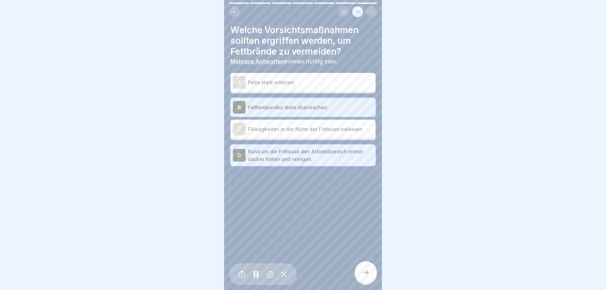
click at [367, 273] on icon at bounding box center [366, 273] width 8 height 8
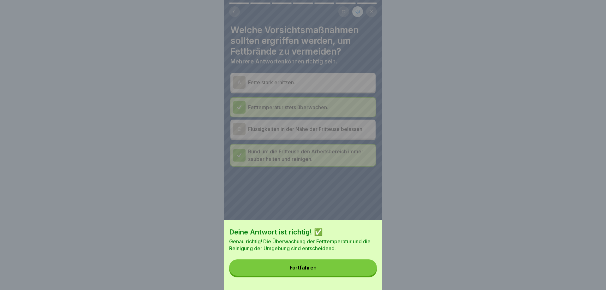
click at [367, 272] on button "Fortfahren" at bounding box center [303, 268] width 148 height 16
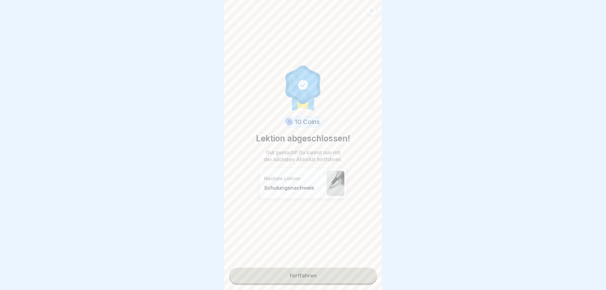
click at [311, 283] on link "Fortfahren" at bounding box center [303, 276] width 148 height 16
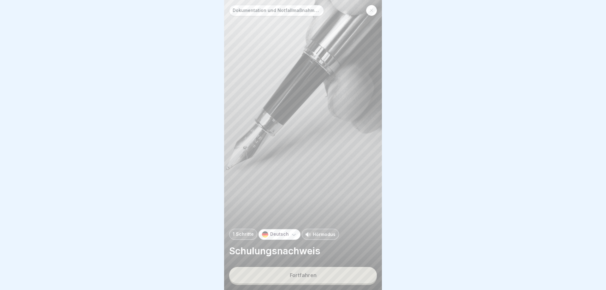
click at [319, 233] on p "Hörmodus" at bounding box center [324, 234] width 23 height 7
click at [311, 275] on div "Fortfahren" at bounding box center [303, 276] width 27 height 6
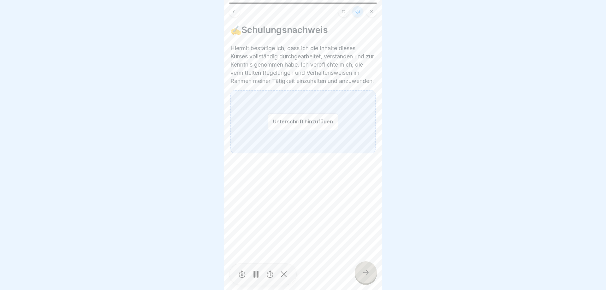
click at [286, 117] on div "Unterschrift hinzufügen" at bounding box center [303, 121] width 145 height 63
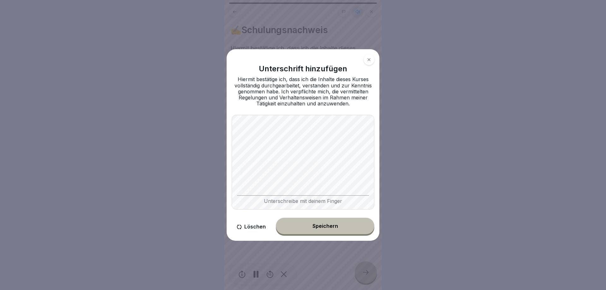
click at [314, 232] on button "Speichern" at bounding box center [325, 226] width 99 height 16
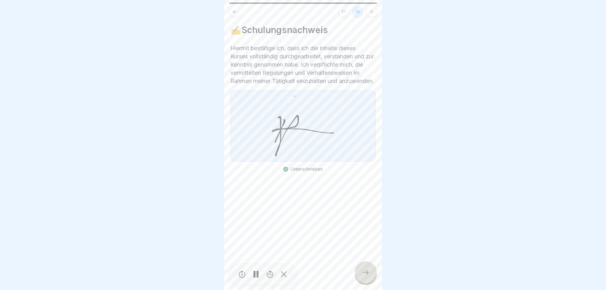
click at [366, 270] on icon at bounding box center [366, 273] width 8 height 8
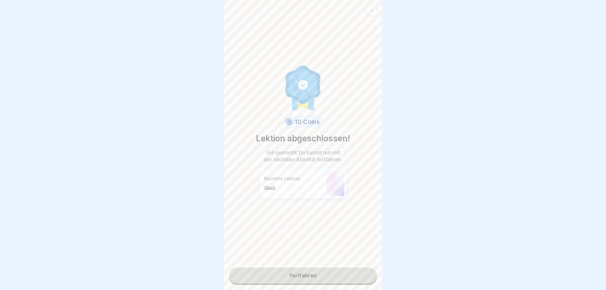
click at [319, 271] on link "Fortfahren" at bounding box center [303, 276] width 148 height 16
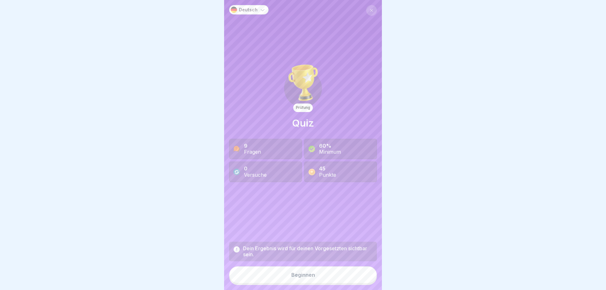
click at [309, 274] on div "Beginnen" at bounding box center [303, 275] width 24 height 6
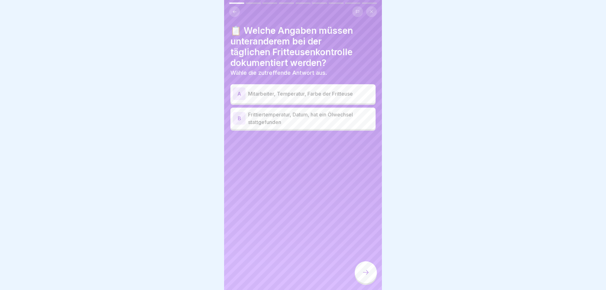
click at [299, 125] on p "Frittiertemperatur, Datum, hat ein Ölwechsel stattgefunden" at bounding box center [310, 118] width 125 height 15
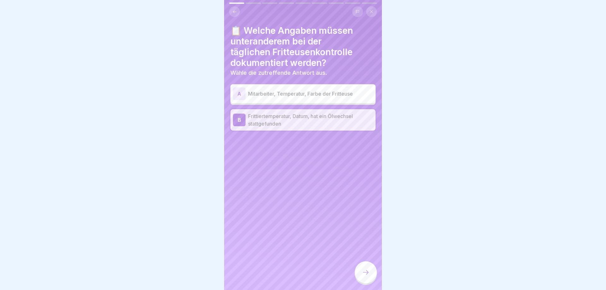
click at [310, 98] on div "A Mitarbeiter, Temperatur, Farbe der Fritteuse" at bounding box center [303, 93] width 140 height 13
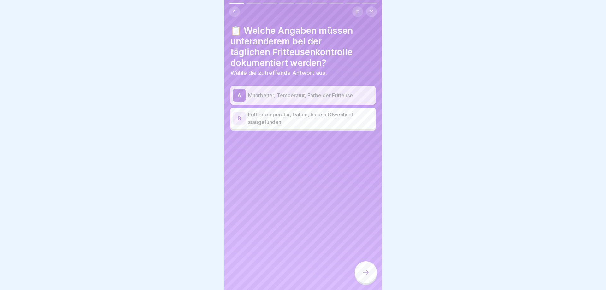
click at [306, 117] on p "Frittiertemperatur, Datum, hat ein Ölwechsel stattgefunden" at bounding box center [310, 118] width 125 height 15
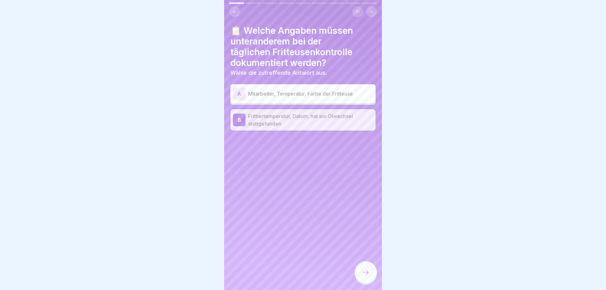
click at [362, 266] on div at bounding box center [366, 272] width 22 height 22
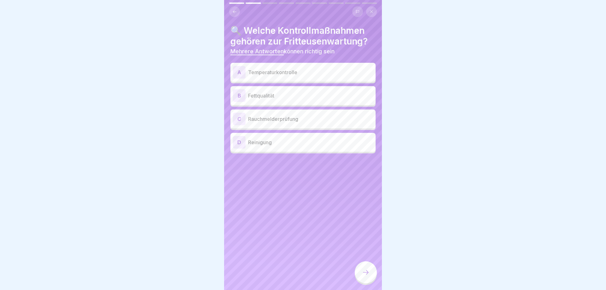
click at [309, 72] on p "Temperaturkontrolle" at bounding box center [310, 73] width 125 height 8
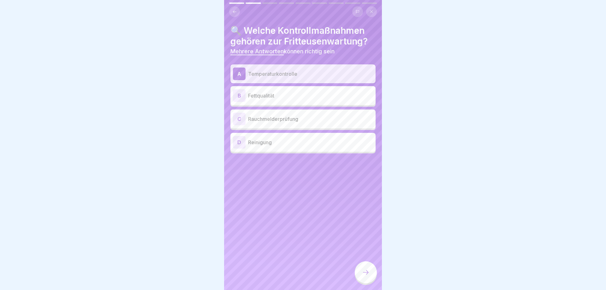
click at [305, 93] on p "Fettqualität" at bounding box center [310, 96] width 125 height 8
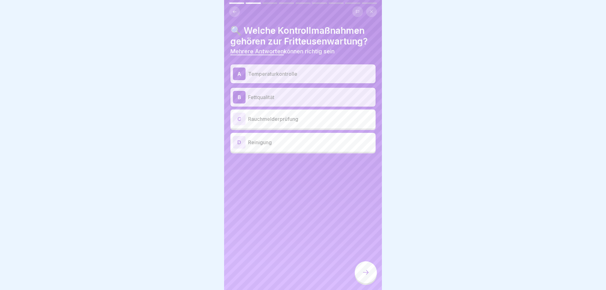
click at [361, 272] on div at bounding box center [366, 272] width 22 height 22
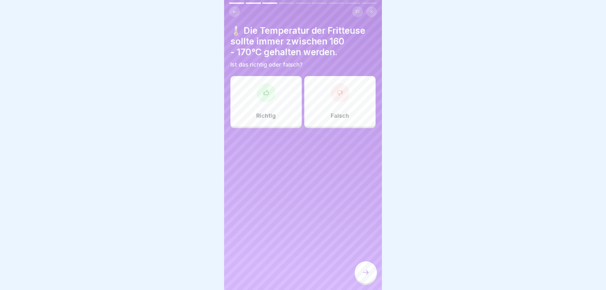
click at [351, 123] on div "Falsch" at bounding box center [339, 101] width 71 height 51
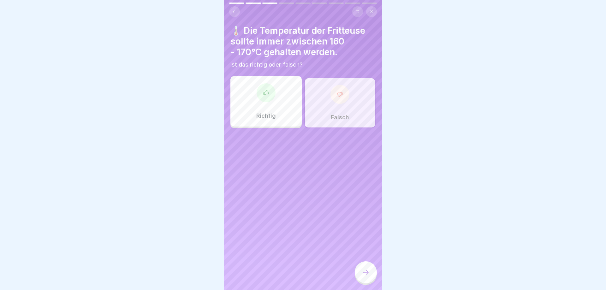
click at [366, 273] on icon at bounding box center [366, 273] width 8 height 8
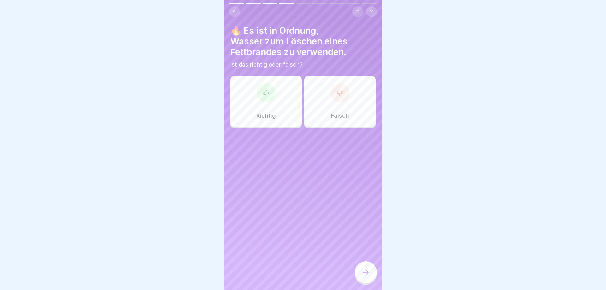
click at [358, 120] on div "Falsch" at bounding box center [339, 101] width 71 height 51
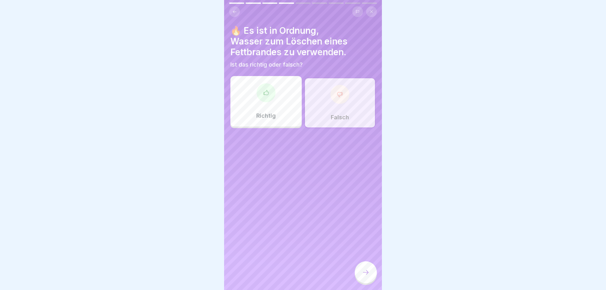
click at [373, 272] on div at bounding box center [366, 272] width 22 height 22
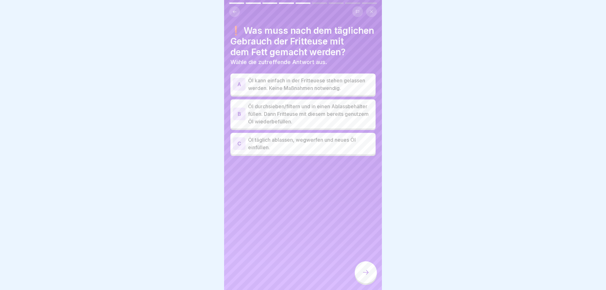
click at [296, 111] on p "Öl durchsieben/filtern und in einen Ablassbehälter füllen. Dann Fritteuse mit d…" at bounding box center [310, 114] width 125 height 23
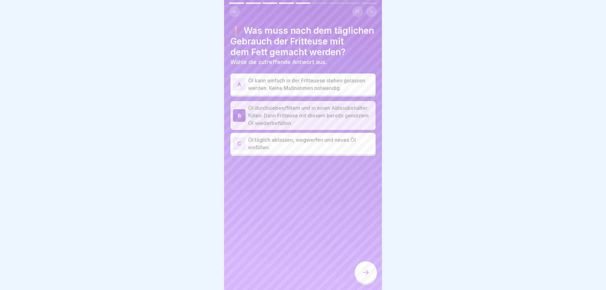
click at [369, 272] on icon at bounding box center [366, 273] width 8 height 8
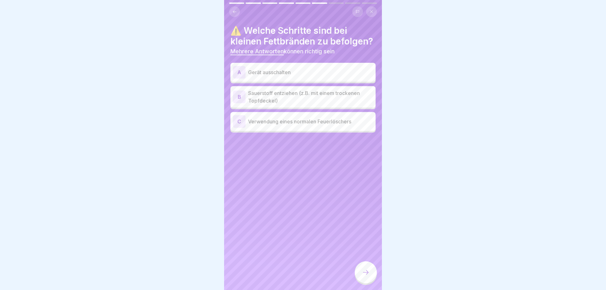
click at [292, 72] on p "Gerät ausschalten" at bounding box center [310, 73] width 125 height 8
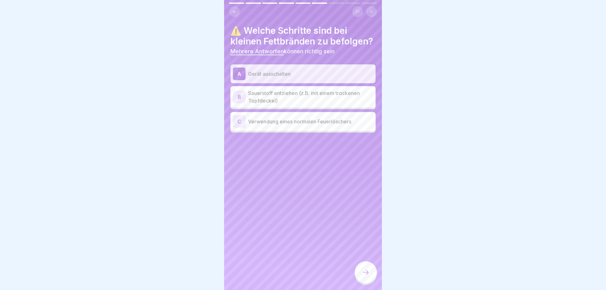
click at [295, 91] on p "Sauerstoff entziehen (z.B. mit einem trockenen Topfdeckel)" at bounding box center [310, 96] width 125 height 15
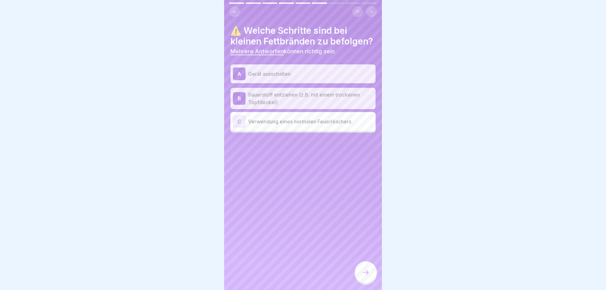
click at [369, 276] on icon at bounding box center [366, 273] width 8 height 8
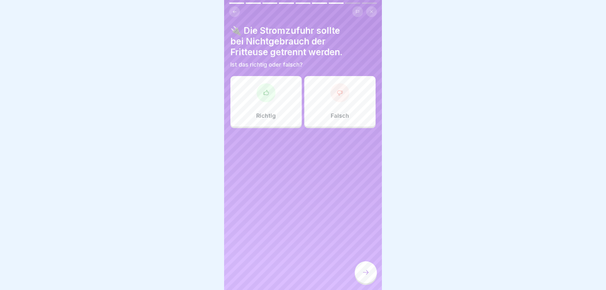
click at [268, 118] on p "Richtig" at bounding box center [266, 115] width 20 height 7
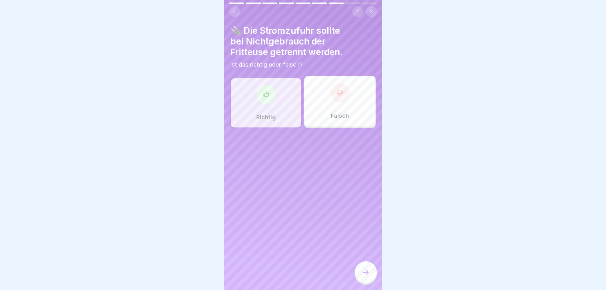
click at [339, 125] on div "Falsch" at bounding box center [339, 101] width 71 height 51
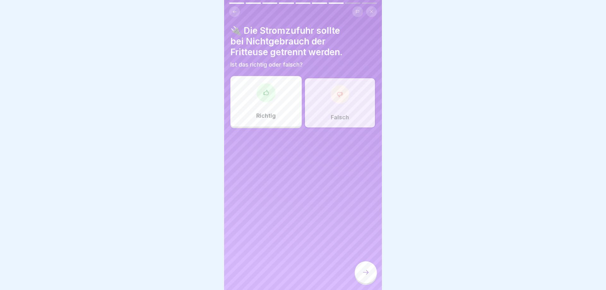
click at [366, 273] on icon at bounding box center [366, 273] width 8 height 8
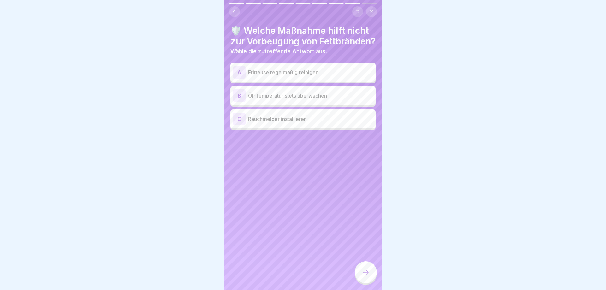
click at [282, 123] on p "Rauchmelder installieren" at bounding box center [310, 119] width 125 height 8
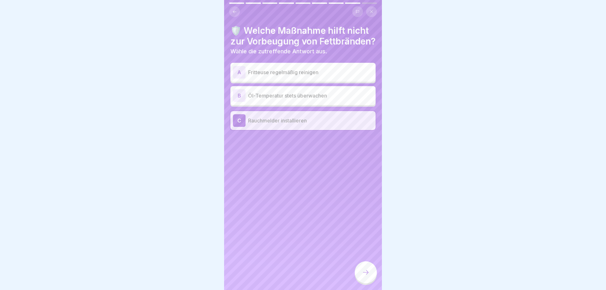
click at [368, 271] on icon at bounding box center [366, 273] width 8 height 8
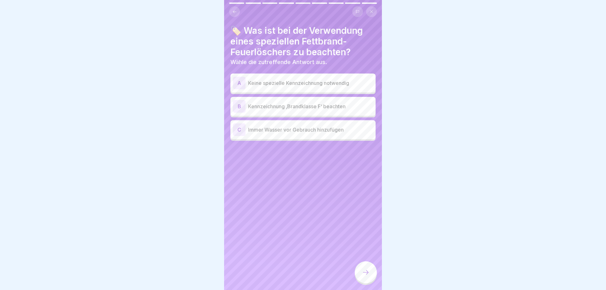
click at [297, 106] on p "Kennzeichnung ‚Brandklasse F‘ beachten" at bounding box center [310, 107] width 125 height 8
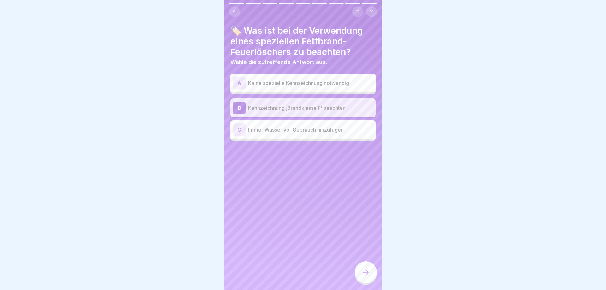
click at [361, 269] on div at bounding box center [366, 272] width 22 height 22
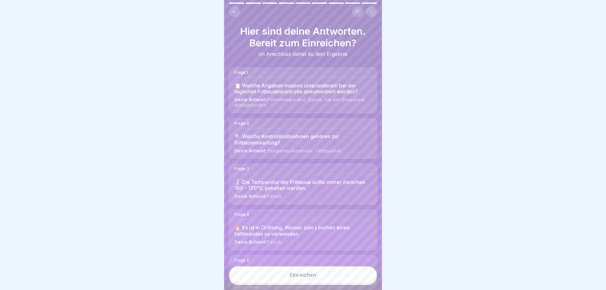
click at [316, 276] on button "Einreichen" at bounding box center [303, 275] width 148 height 17
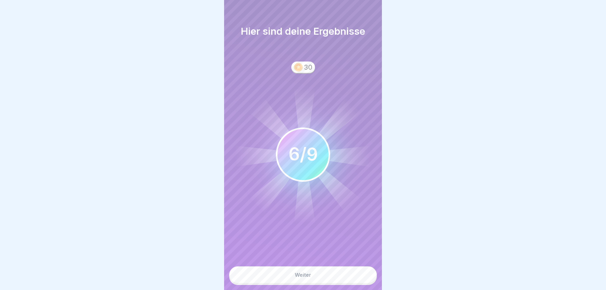
click at [316, 276] on button "Weiter" at bounding box center [303, 275] width 148 height 17
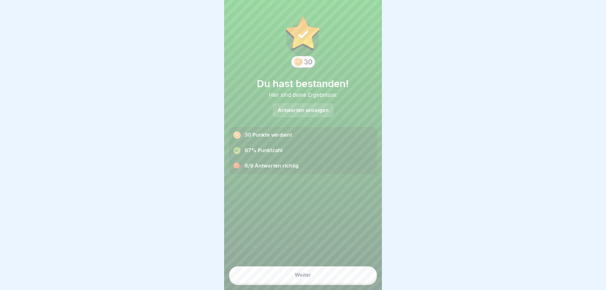
click at [311, 111] on p "Antworten anzeigen" at bounding box center [303, 110] width 51 height 5
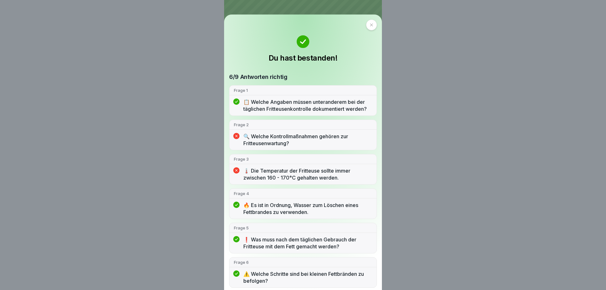
click at [291, 142] on p "🔍 Welche Kontrollmaßnahmen gehören zur Fritteusenwartung?" at bounding box center [307, 140] width 129 height 14
click at [370, 26] on icon at bounding box center [372, 25] width 4 height 4
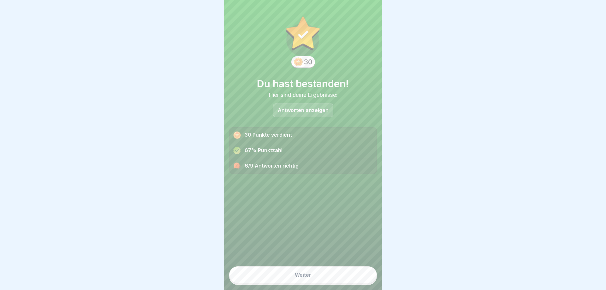
click at [302, 273] on button "Weiter" at bounding box center [303, 275] width 148 height 17
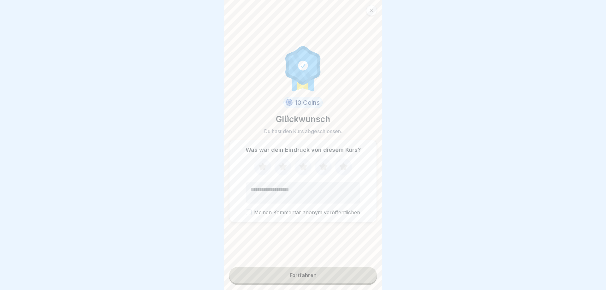
click at [297, 273] on div "Fortfahren" at bounding box center [303, 276] width 27 height 6
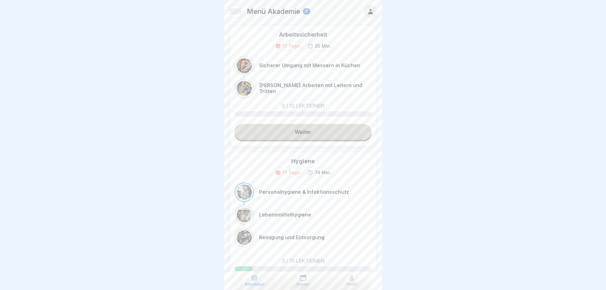
click at [369, 12] on icon at bounding box center [370, 11] width 7 height 7
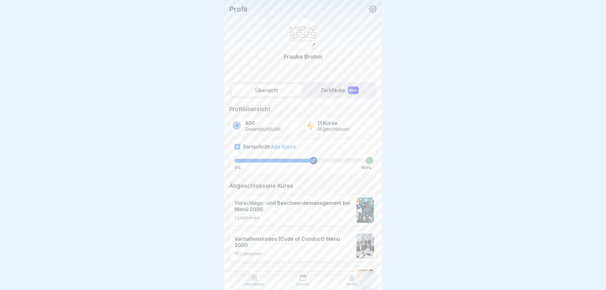
click at [327, 90] on label "Zertifikate New" at bounding box center [339, 90] width 70 height 13
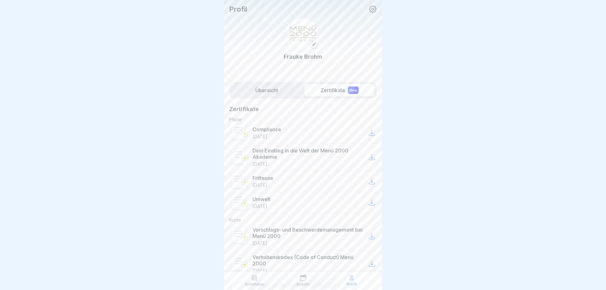
click at [261, 87] on label "Übersicht" at bounding box center [266, 90] width 70 height 13
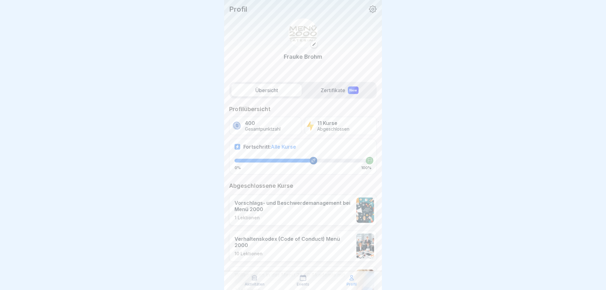
click at [268, 92] on label "Übersicht" at bounding box center [266, 90] width 70 height 13
click at [329, 127] on p "Abgeschlossen" at bounding box center [333, 129] width 32 height 5
click at [234, 11] on p "Profil" at bounding box center [238, 9] width 18 height 8
click at [304, 55] on p "[PERSON_NAME]" at bounding box center [303, 56] width 39 height 9
click at [308, 33] on img at bounding box center [303, 33] width 30 height 30
